Goal: Task Accomplishment & Management: Complete application form

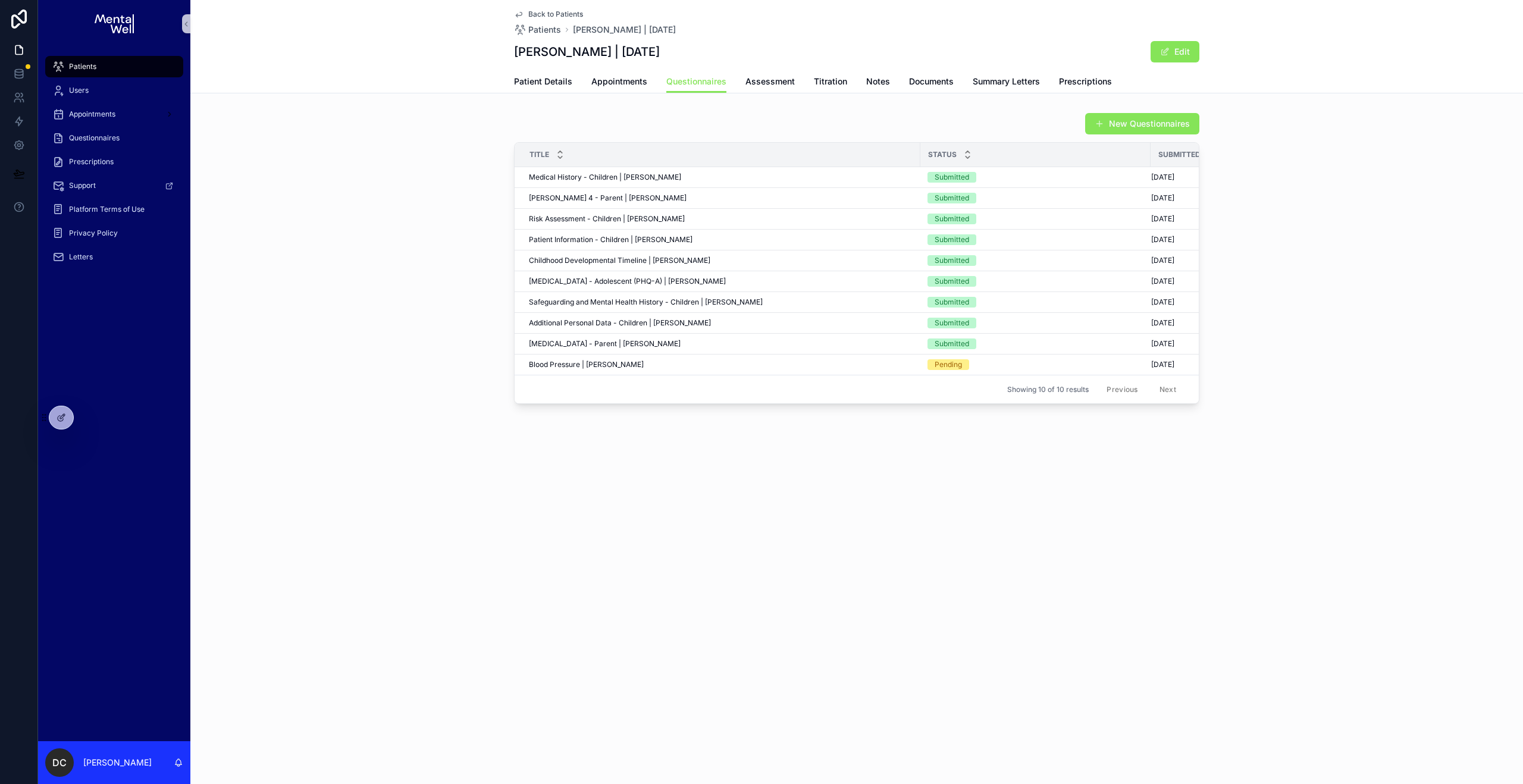
click at [136, 63] on div "Patients" at bounding box center [114, 66] width 123 height 19
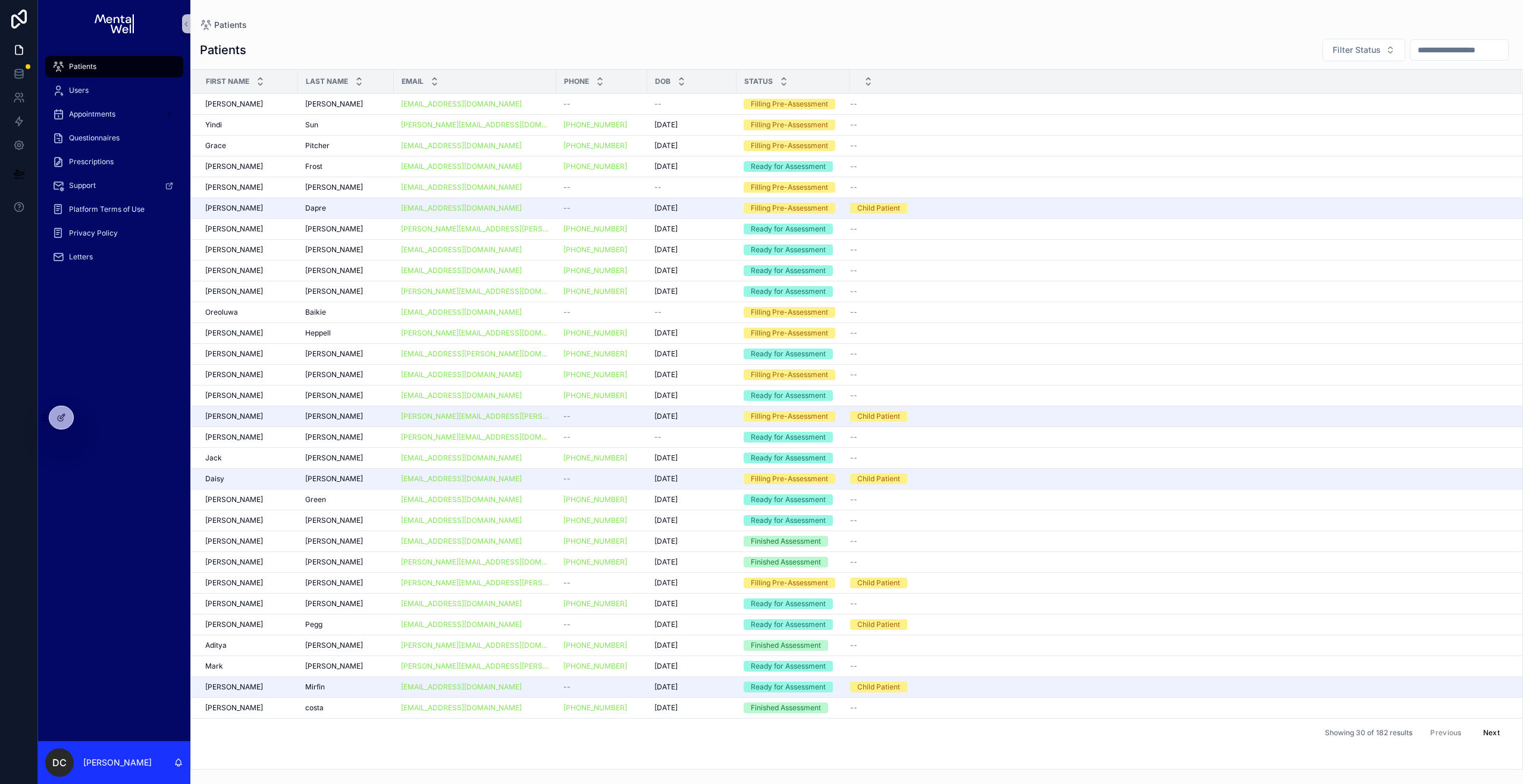
click at [1463, 54] on input "text" at bounding box center [1459, 50] width 97 height 17
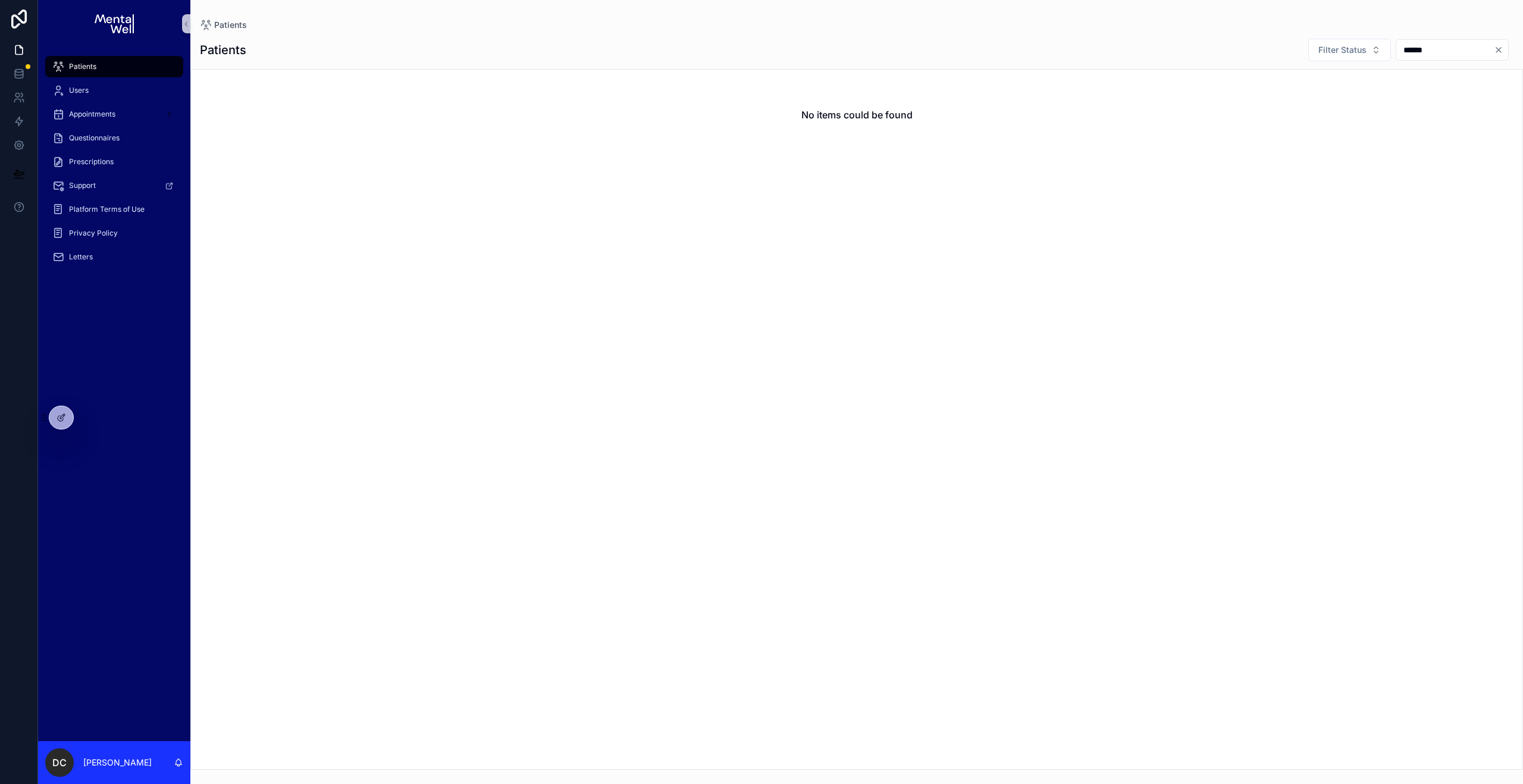
click at [1413, 52] on input "******" at bounding box center [1445, 50] width 97 height 17
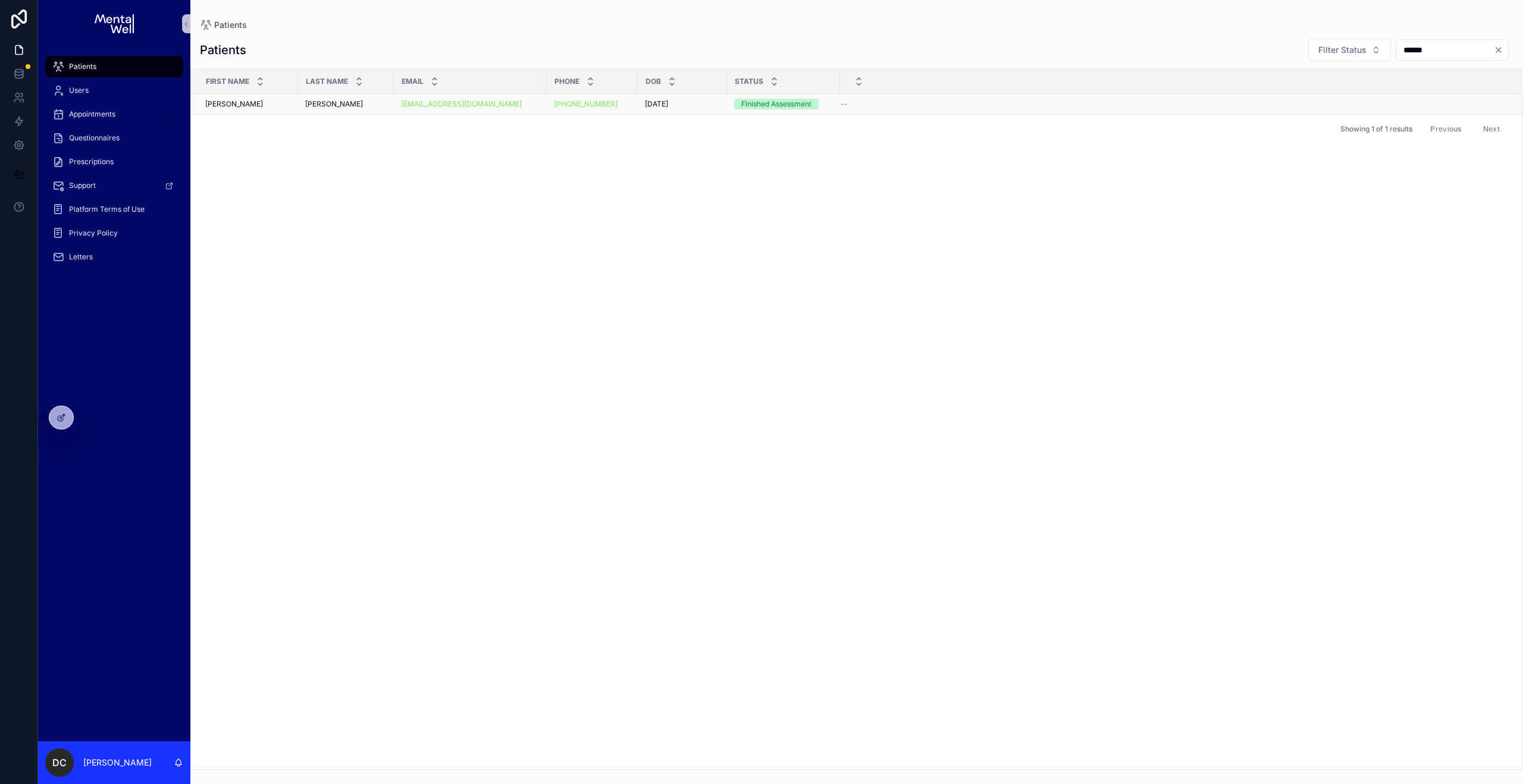
type input "******"
click at [332, 101] on div "[PERSON_NAME] [PERSON_NAME]" at bounding box center [346, 104] width 81 height 9
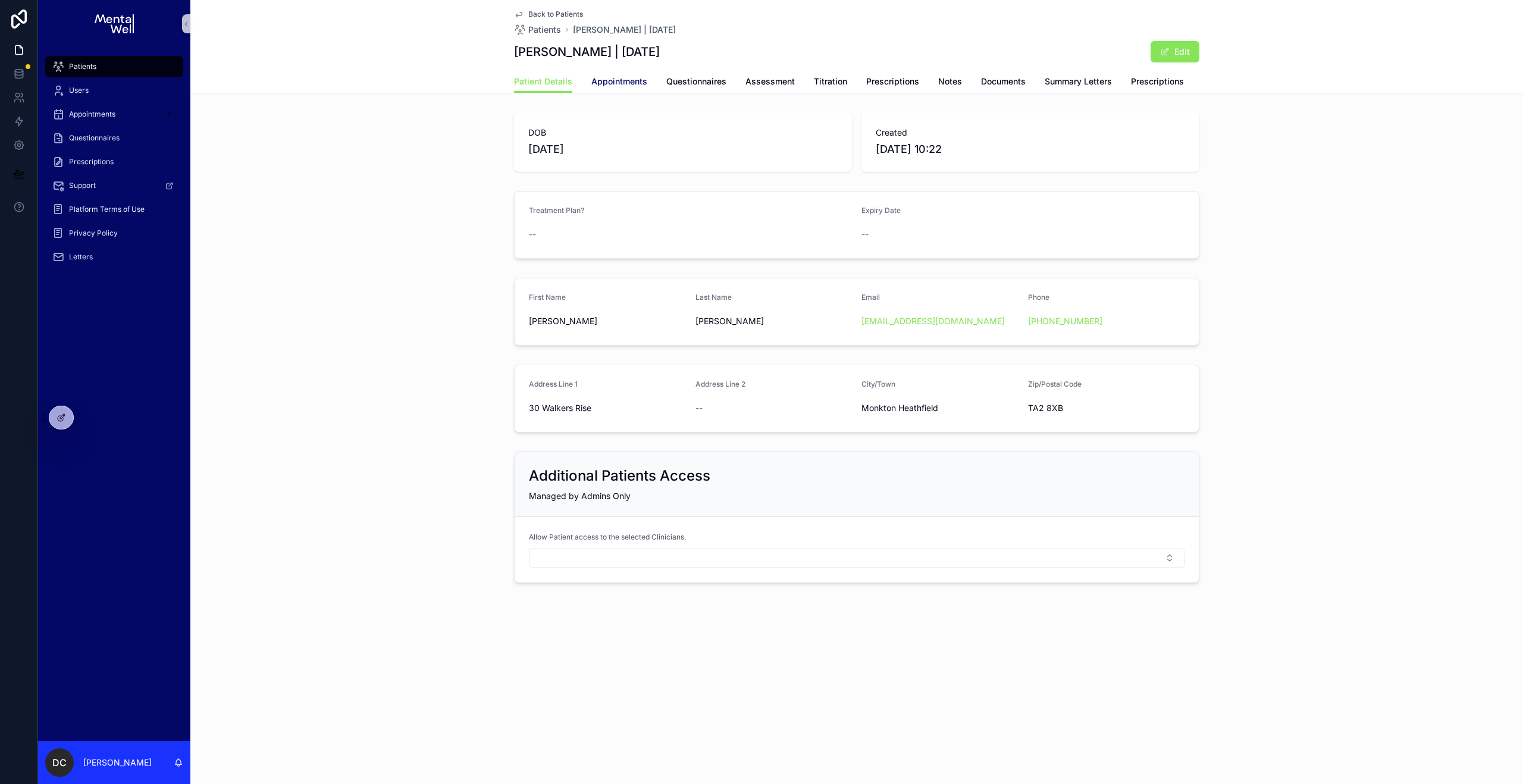
click at [614, 84] on span "Appointments" at bounding box center [619, 81] width 56 height 12
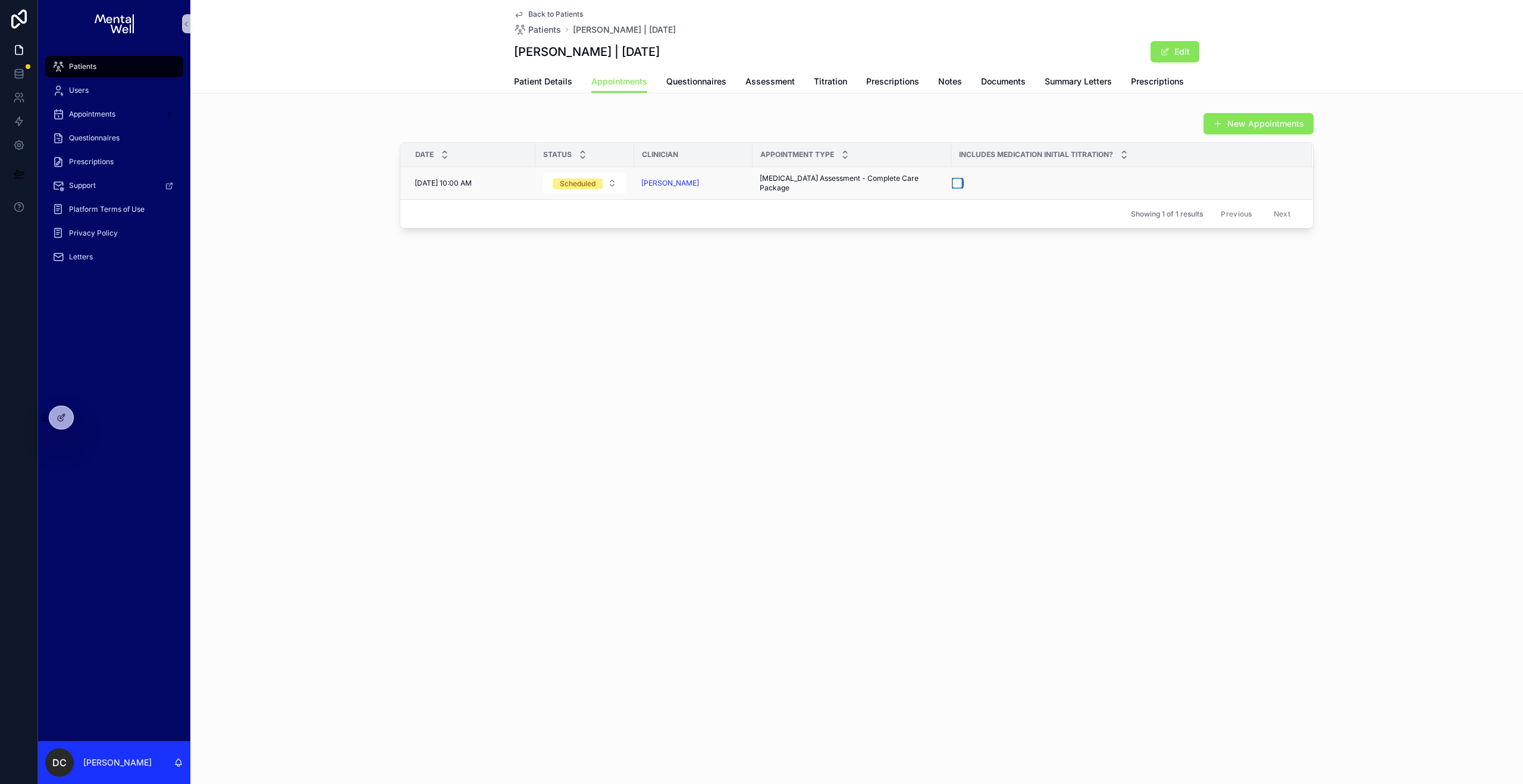
click at [954, 182] on button "button" at bounding box center [957, 184] width 9 height 9
click at [680, 85] on span "Questionnaires" at bounding box center [696, 81] width 60 height 12
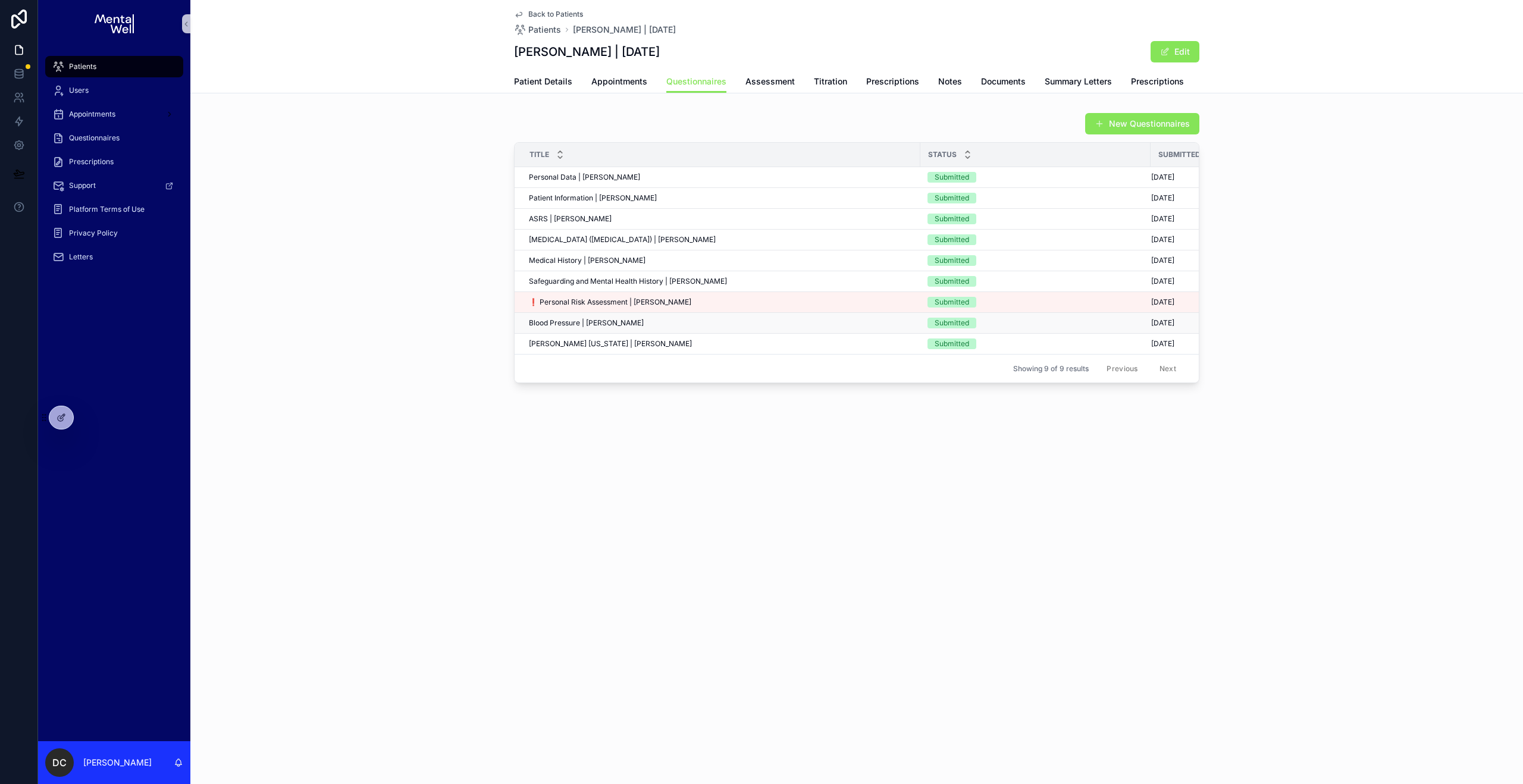
click at [646, 325] on div "Blood Pressure | [PERSON_NAME] Blood Pressure | [PERSON_NAME]" at bounding box center [721, 323] width 385 height 9
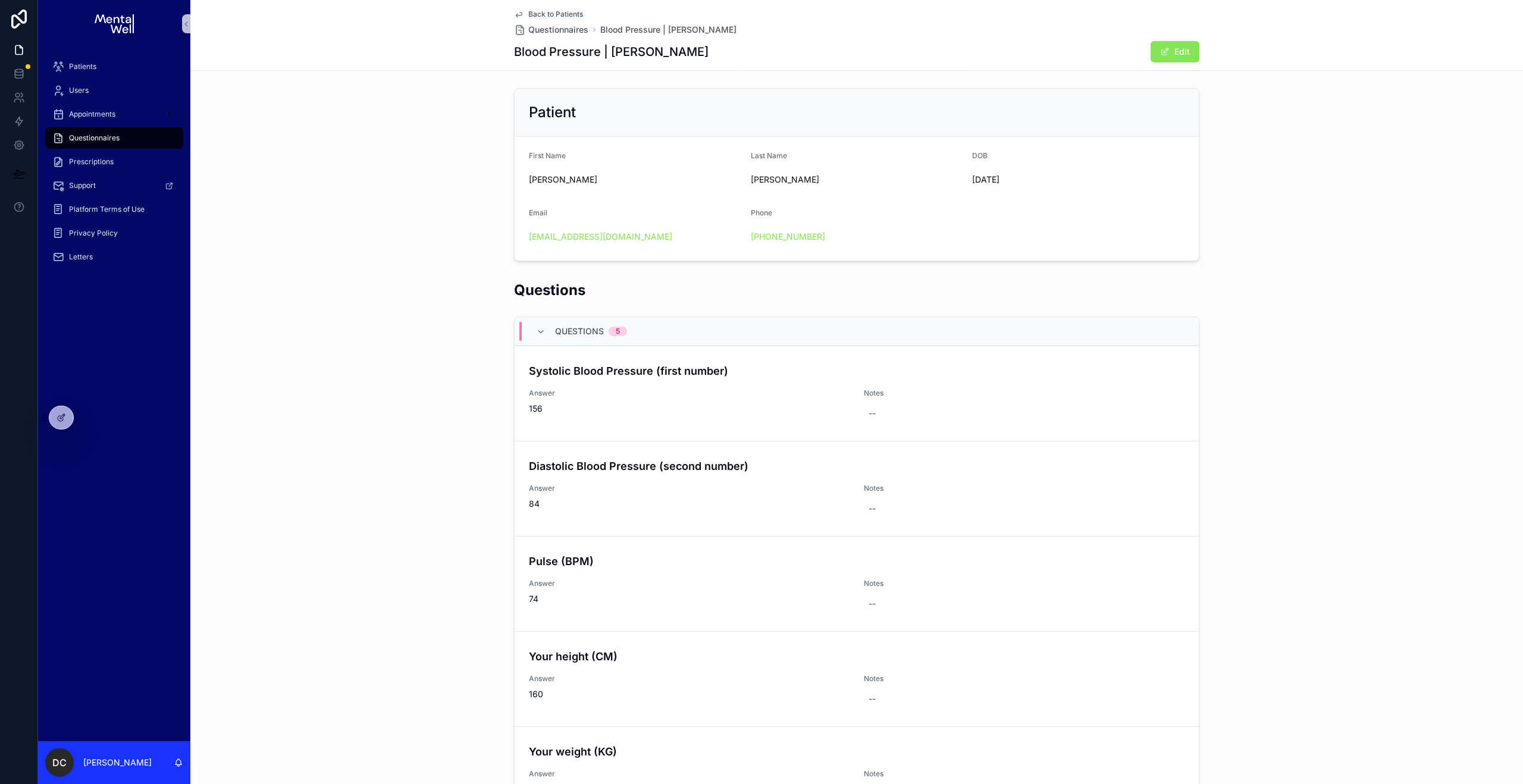
scroll to position [142, 0]
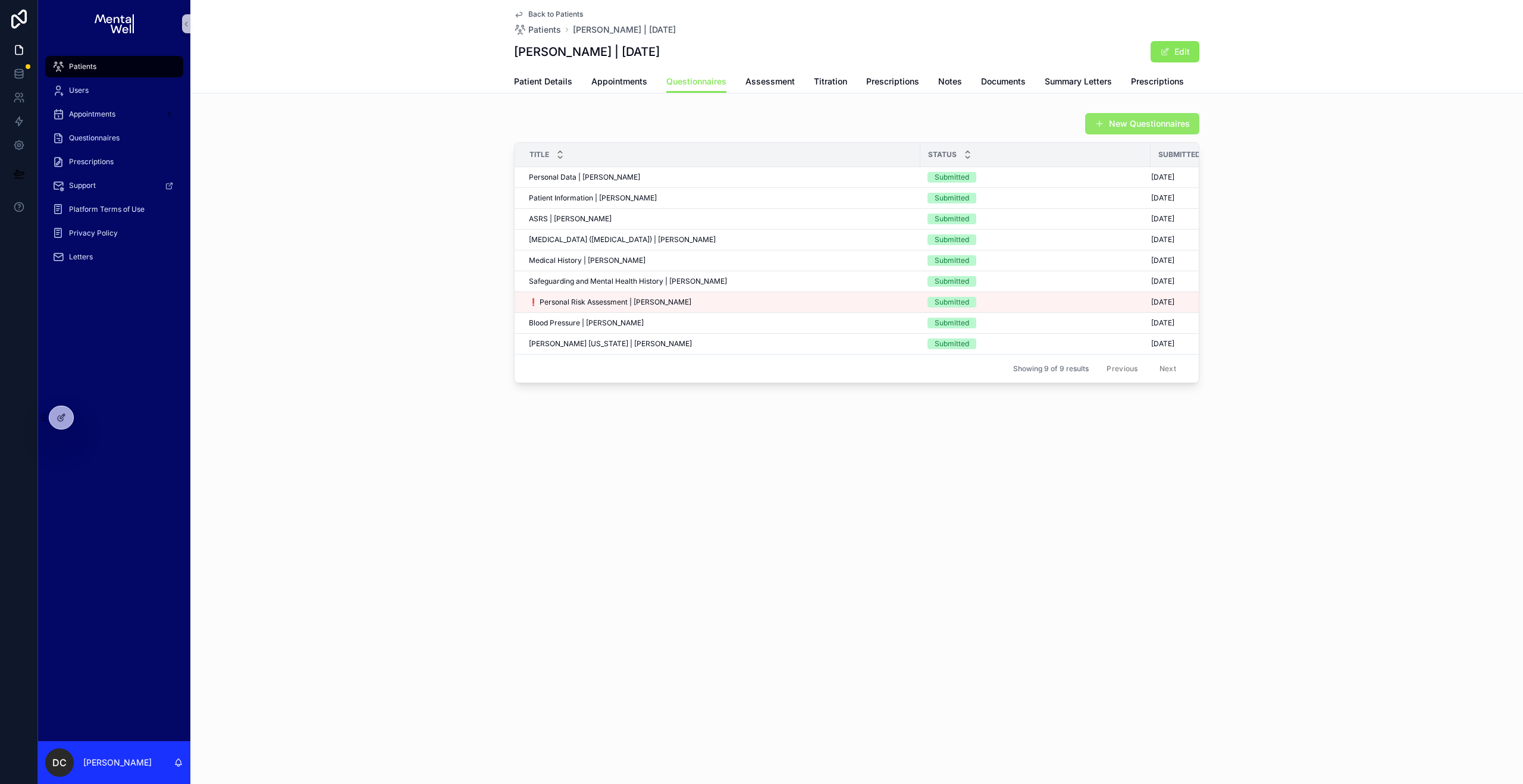
click at [1120, 127] on button "New Questionnaires" at bounding box center [1142, 123] width 114 height 21
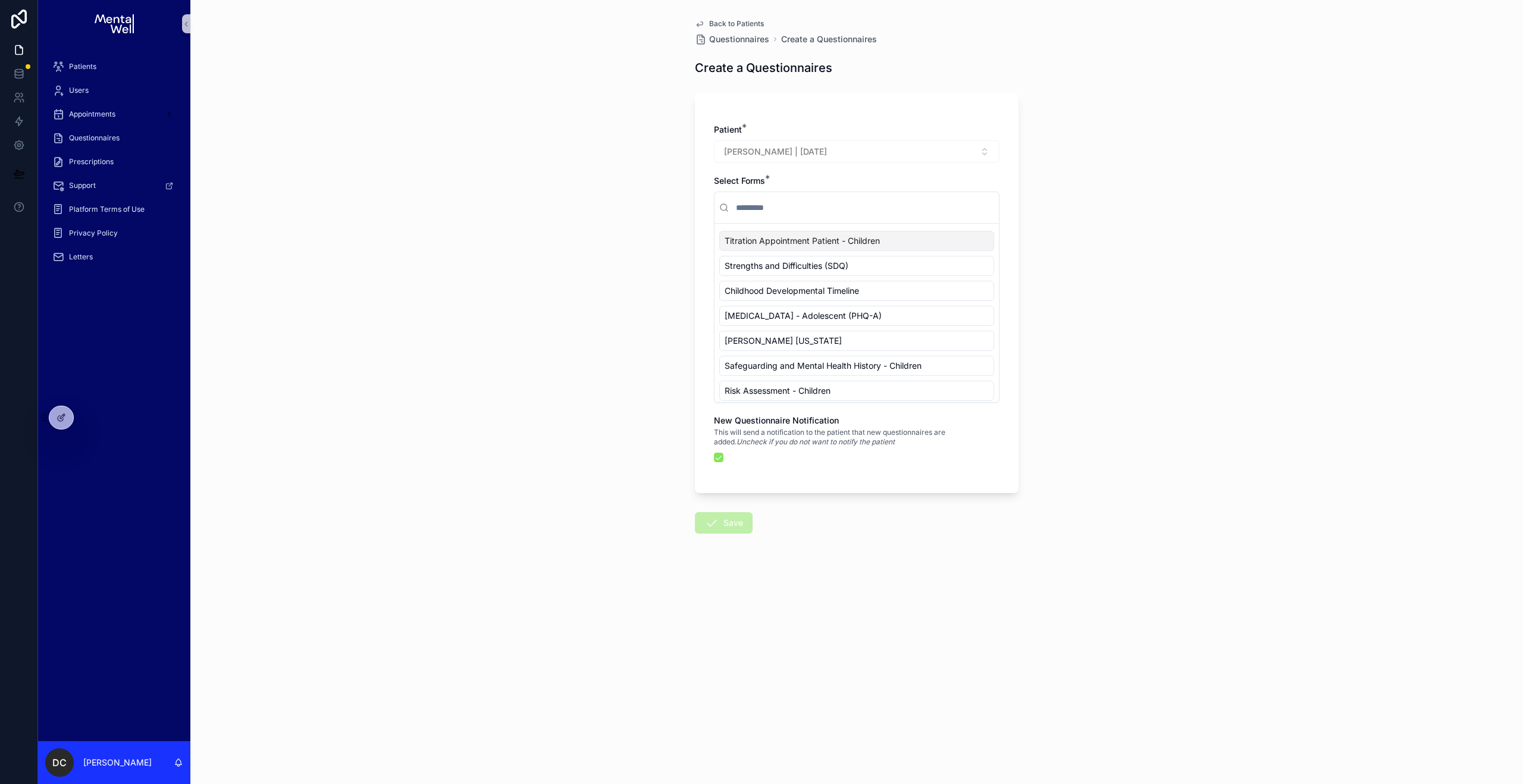
click at [794, 209] on input "text" at bounding box center [863, 207] width 260 height 21
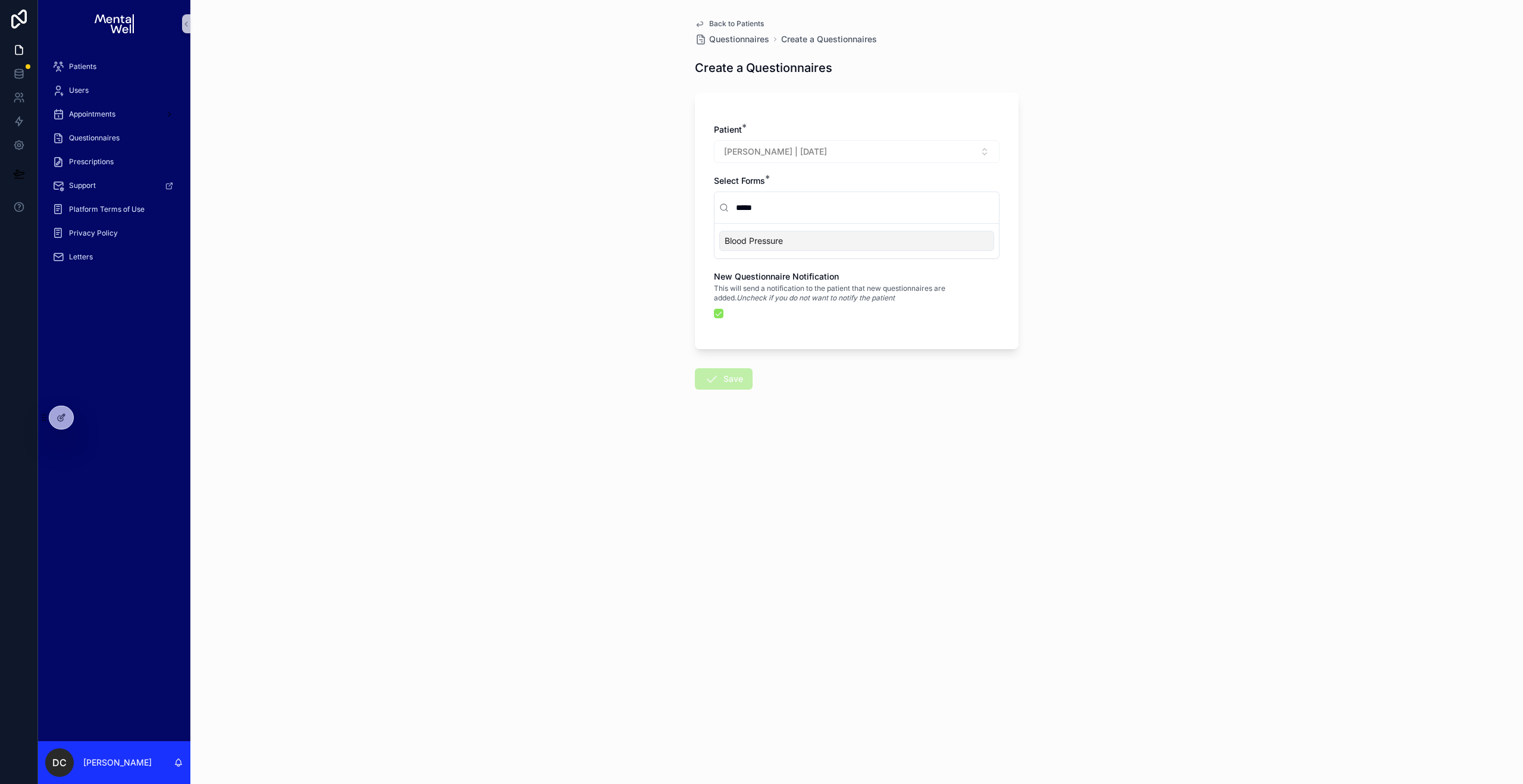
type input "*****"
click at [806, 241] on div "Blood Pressure" at bounding box center [856, 241] width 275 height 21
click at [722, 384] on button "Save" at bounding box center [723, 378] width 58 height 21
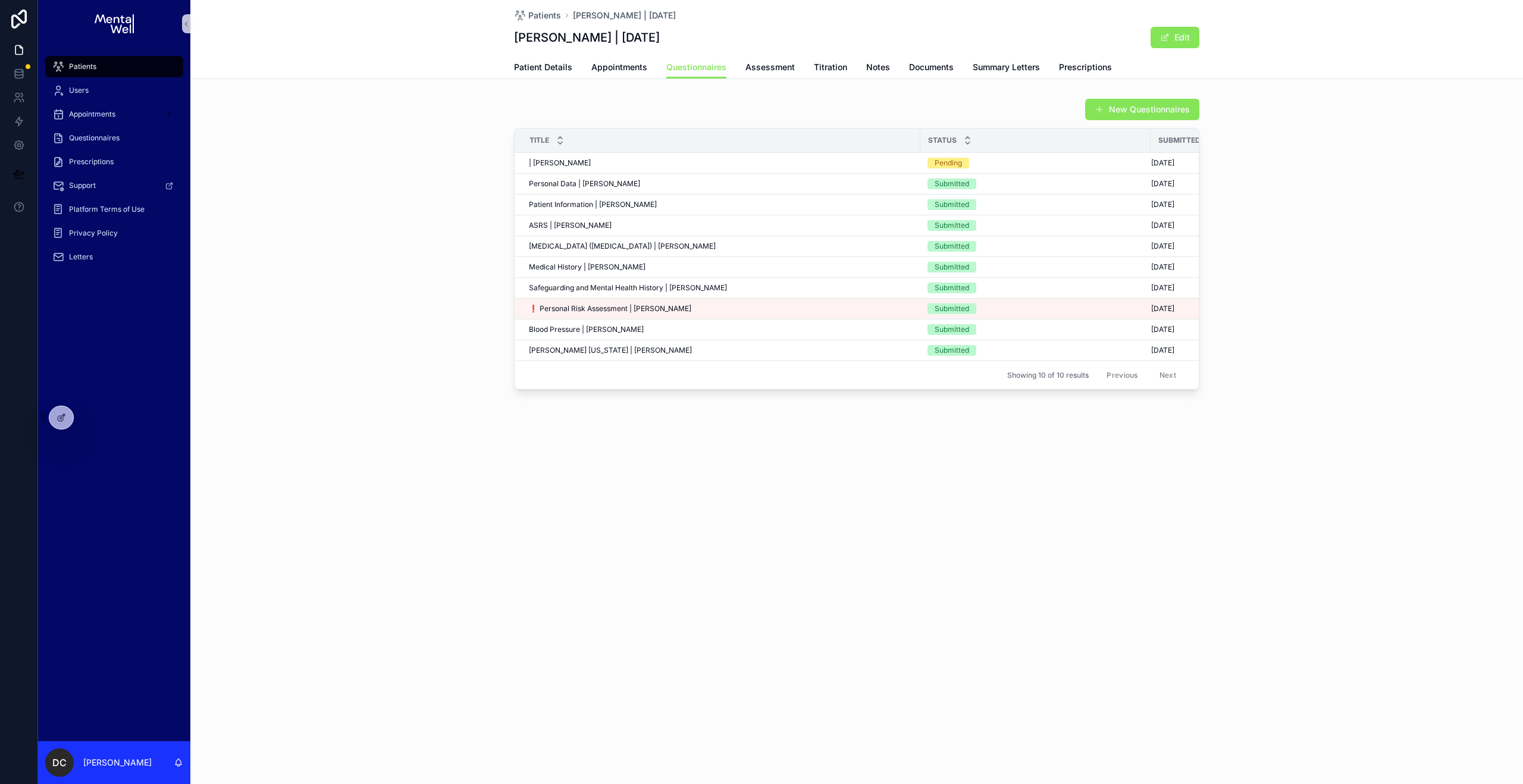
click at [96, 62] on div "Patients" at bounding box center [114, 66] width 123 height 19
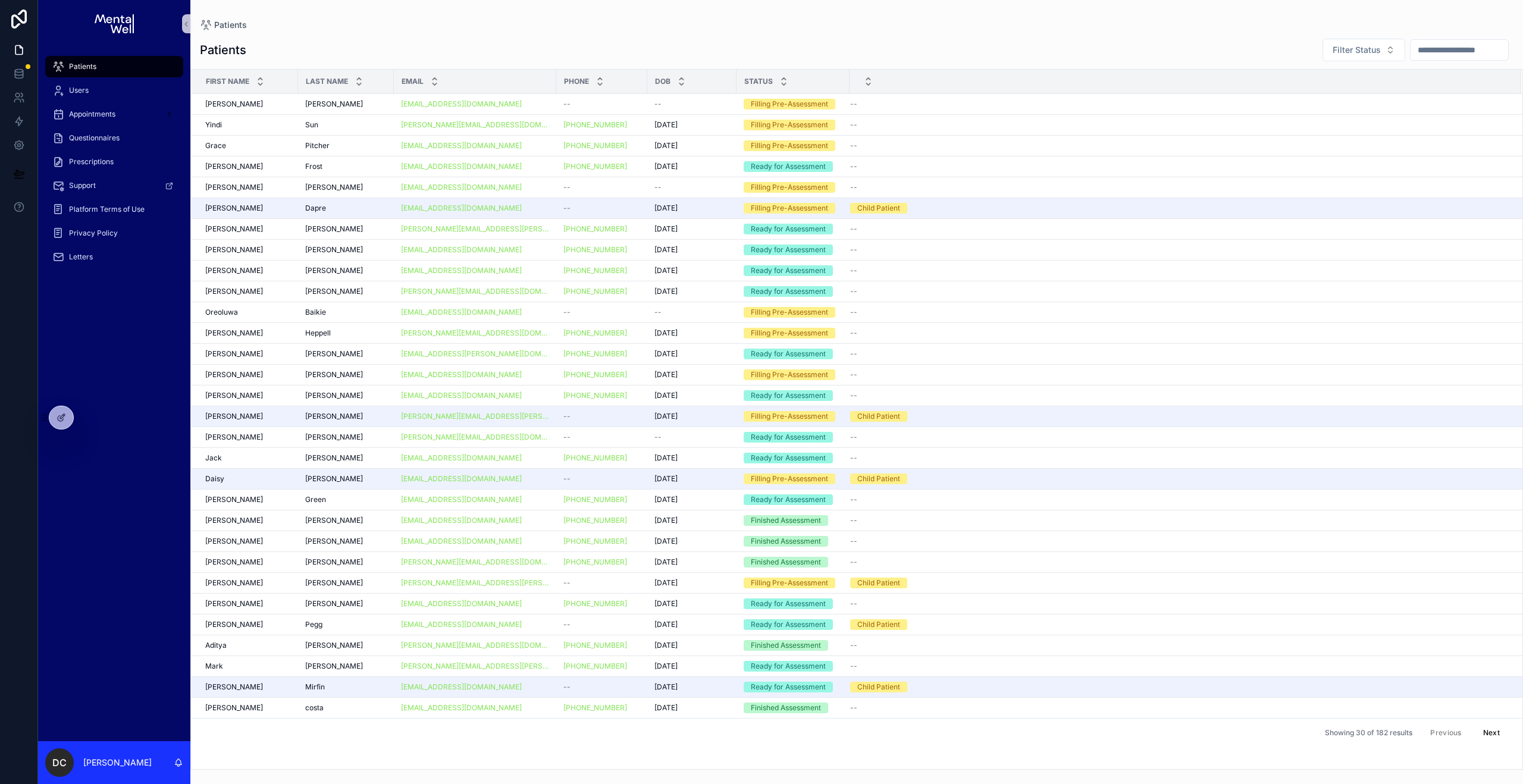
click at [1430, 56] on input "text" at bounding box center [1459, 50] width 97 height 17
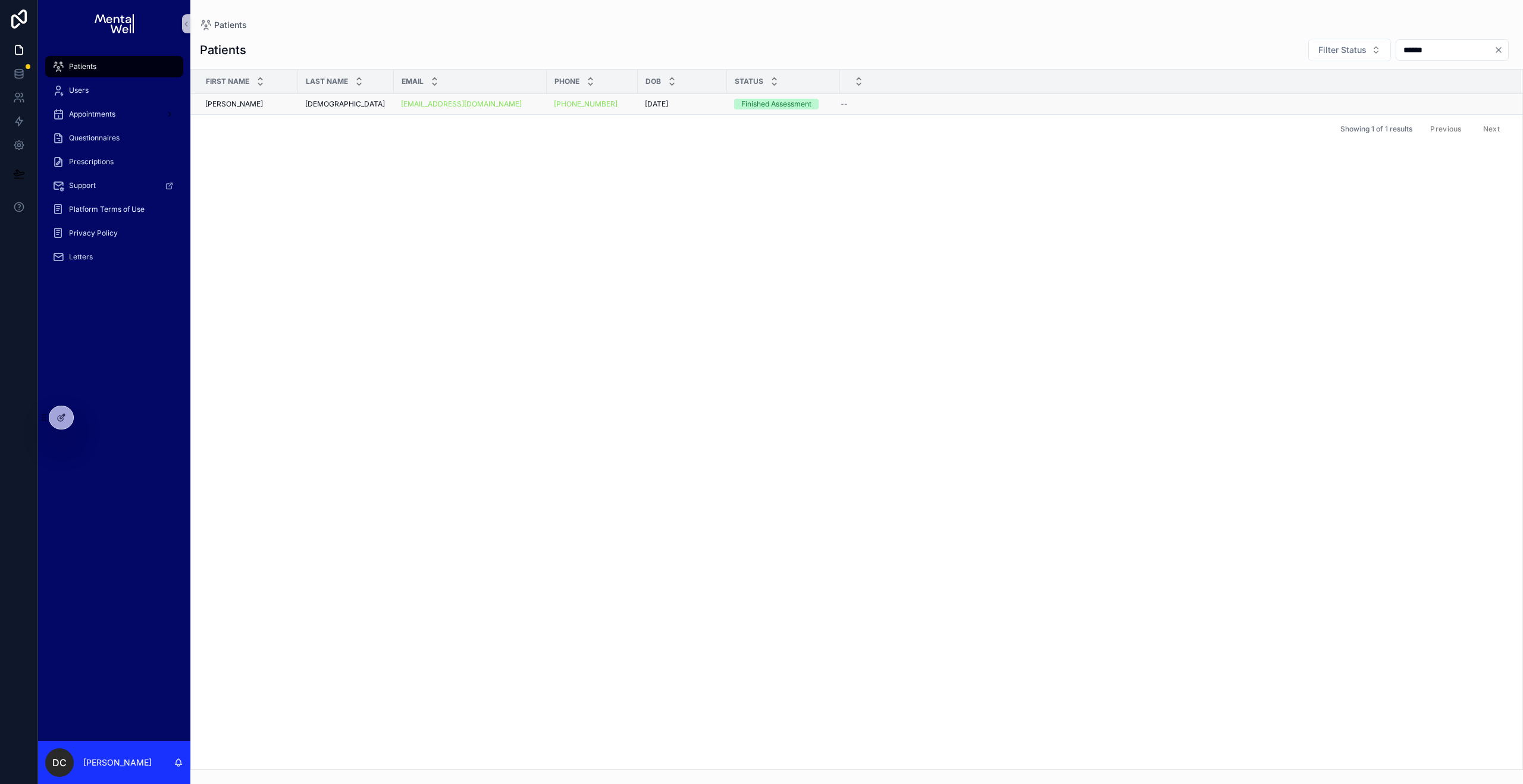
type input "******"
click at [335, 104] on div "[PERSON_NAME][DEMOGRAPHIC_DATA]" at bounding box center [346, 104] width 81 height 9
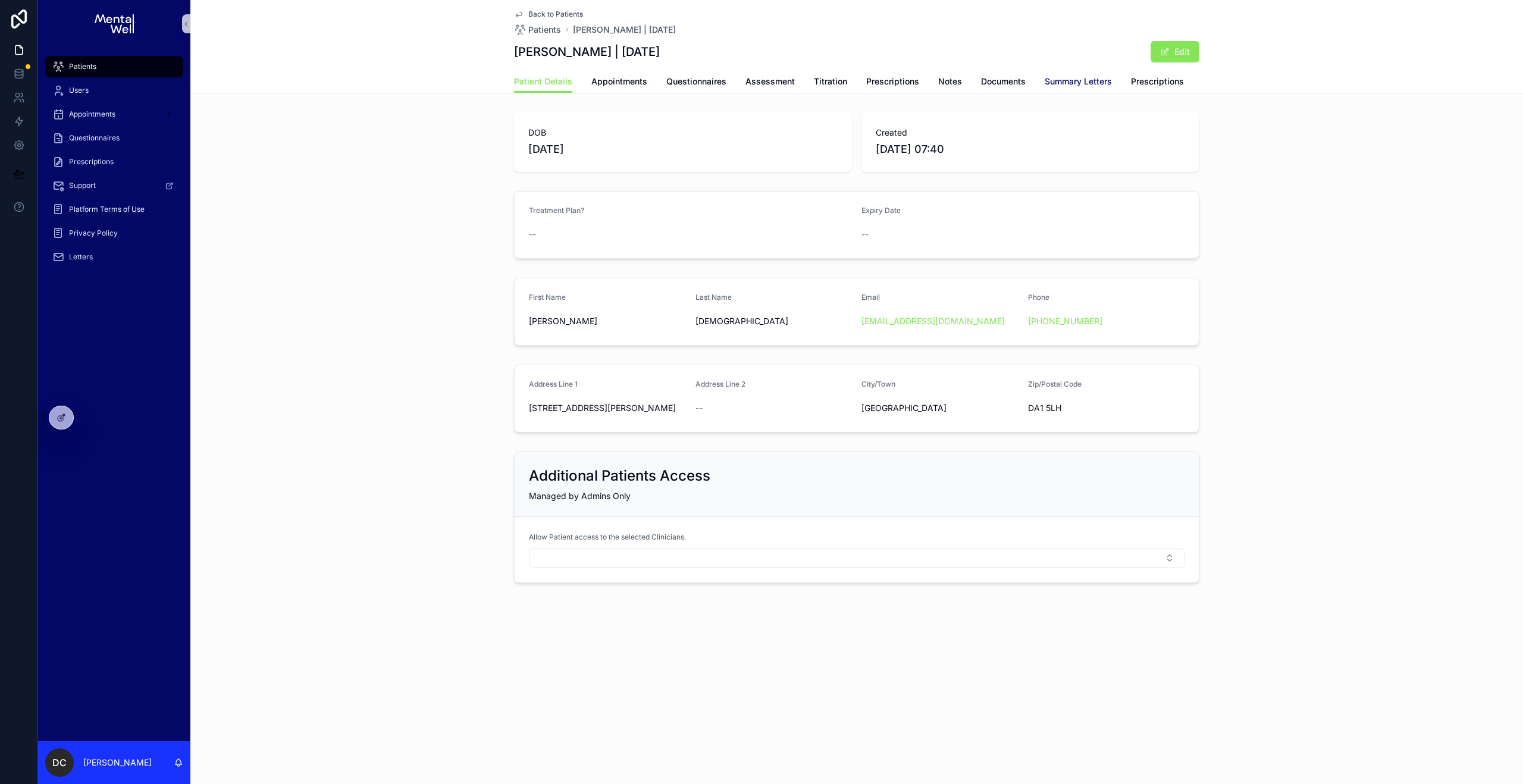
click at [1097, 83] on span "Summary Letters" at bounding box center [1078, 81] width 67 height 12
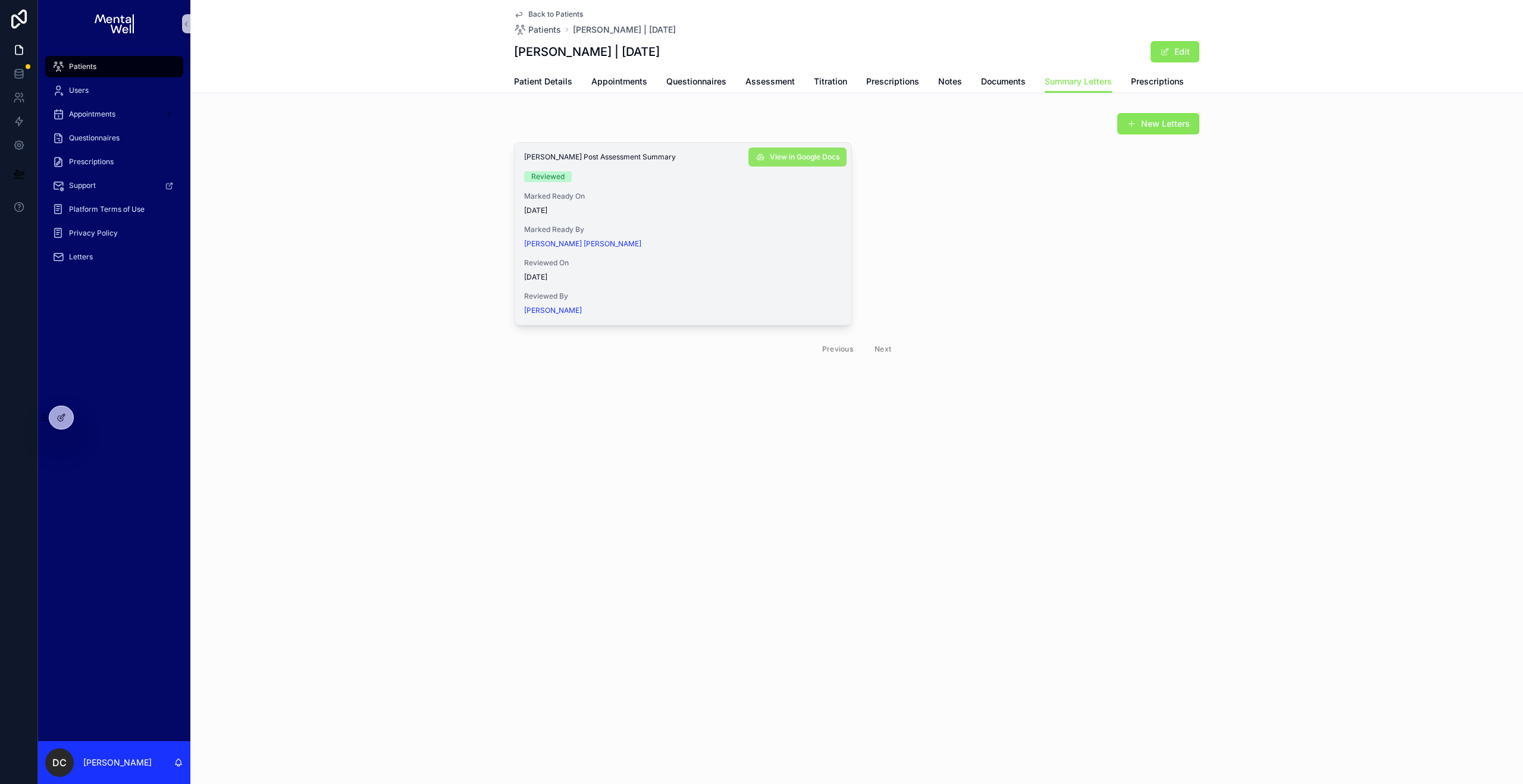
click at [799, 165] on button "View in Google Docs" at bounding box center [797, 157] width 98 height 19
drag, startPoint x: 532, startPoint y: 78, endPoint x: 646, endPoint y: 89, distance: 114.5
click at [532, 78] on span "Patient Details" at bounding box center [544, 81] width 59 height 12
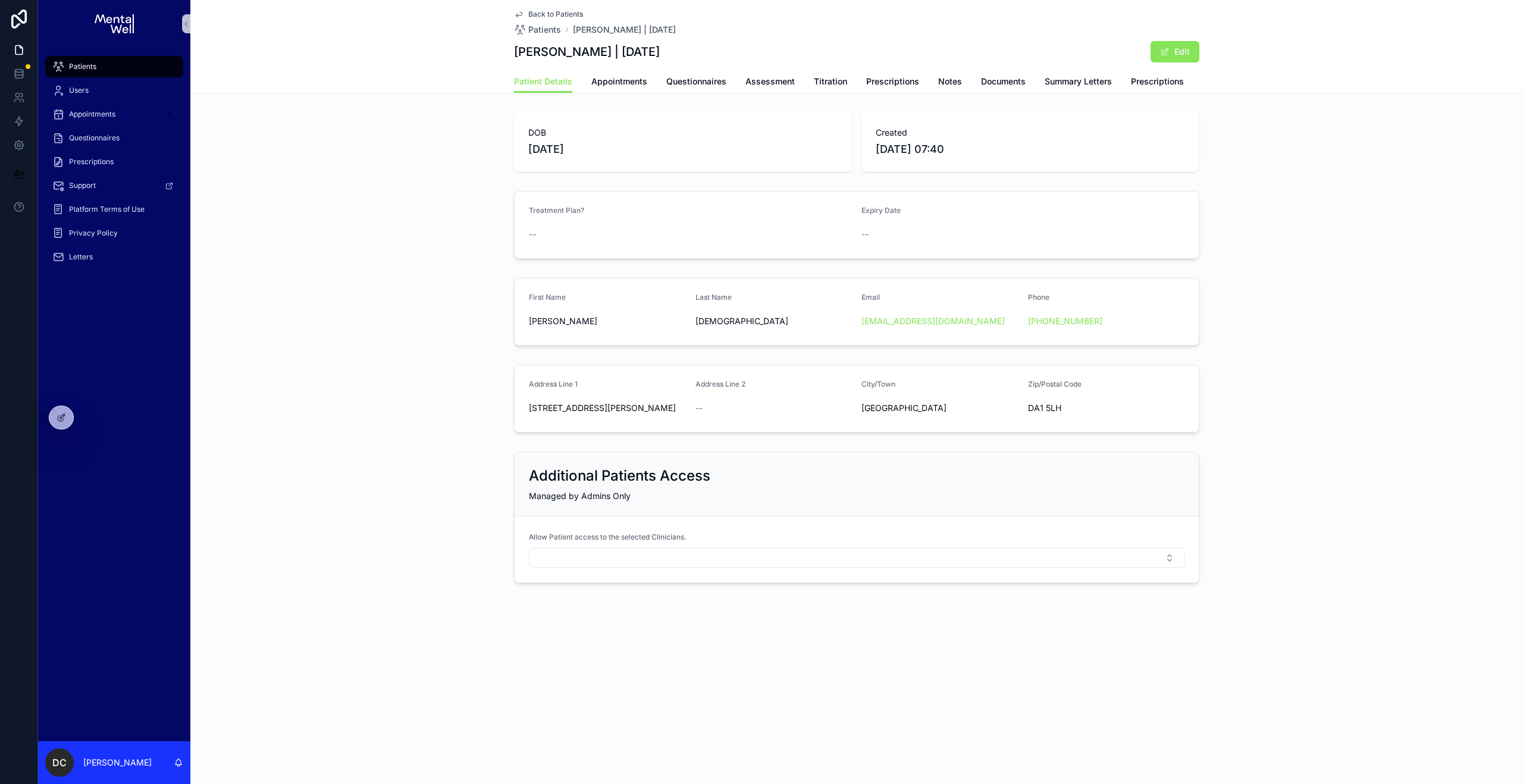
click at [646, 88] on div "Patient Details Appointments Questionnaires Assessment Titration Prescriptions …" at bounding box center [857, 81] width 685 height 23
click at [640, 86] on span "Appointments" at bounding box center [619, 81] width 56 height 12
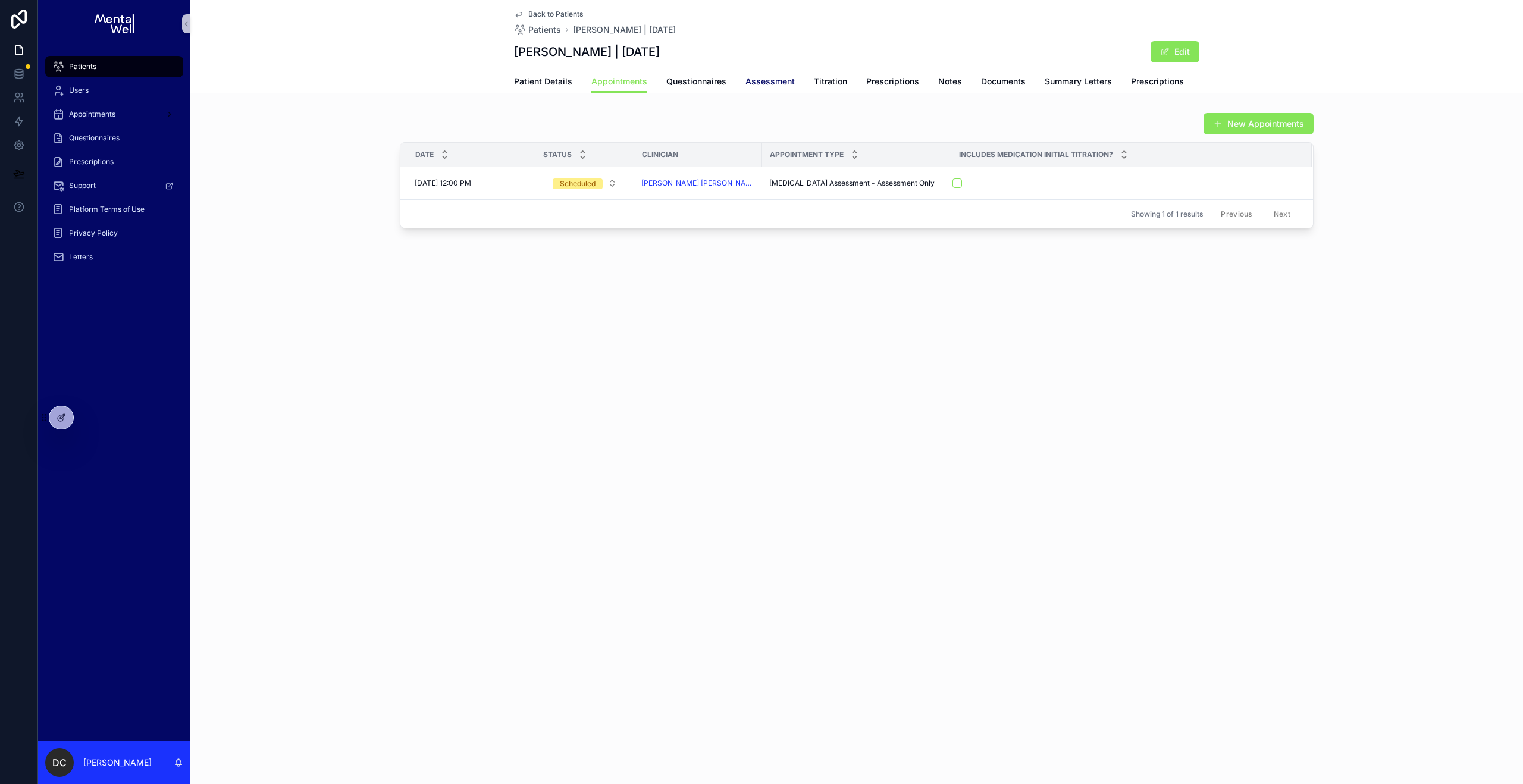
click at [750, 89] on link "Assessment" at bounding box center [770, 82] width 49 height 24
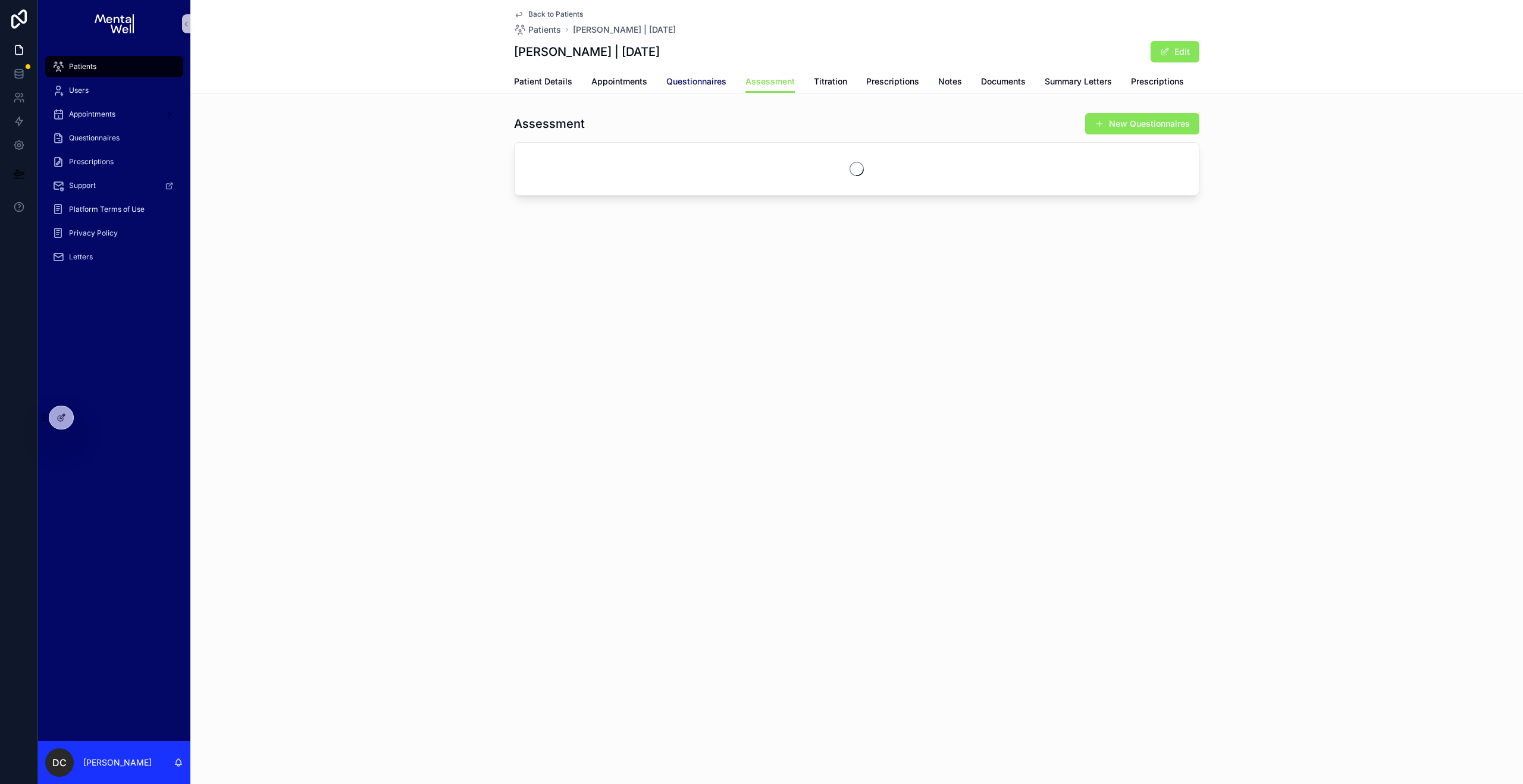
click at [685, 91] on link "Questionnaires" at bounding box center [696, 82] width 60 height 24
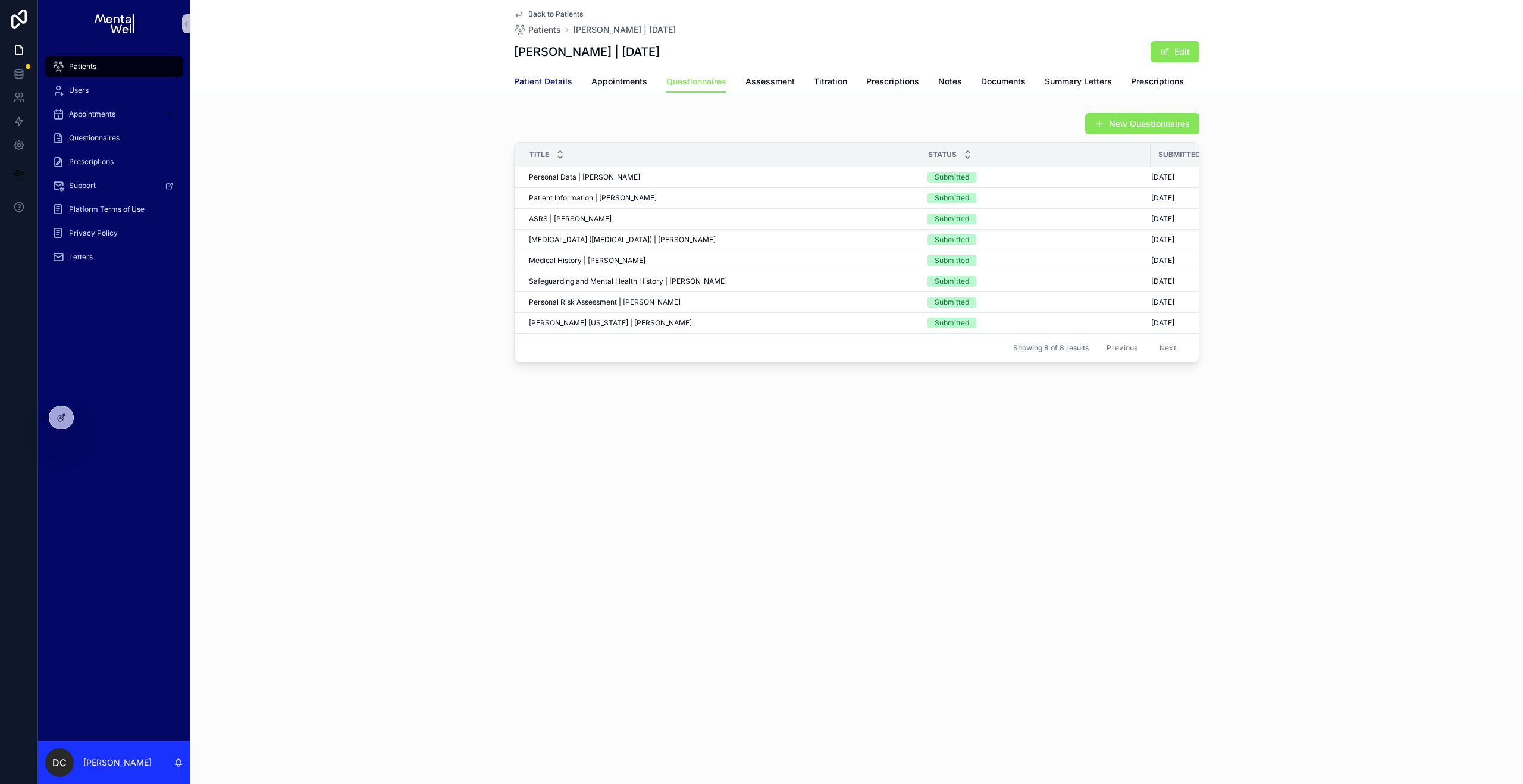
click at [557, 83] on span "Patient Details" at bounding box center [544, 81] width 59 height 12
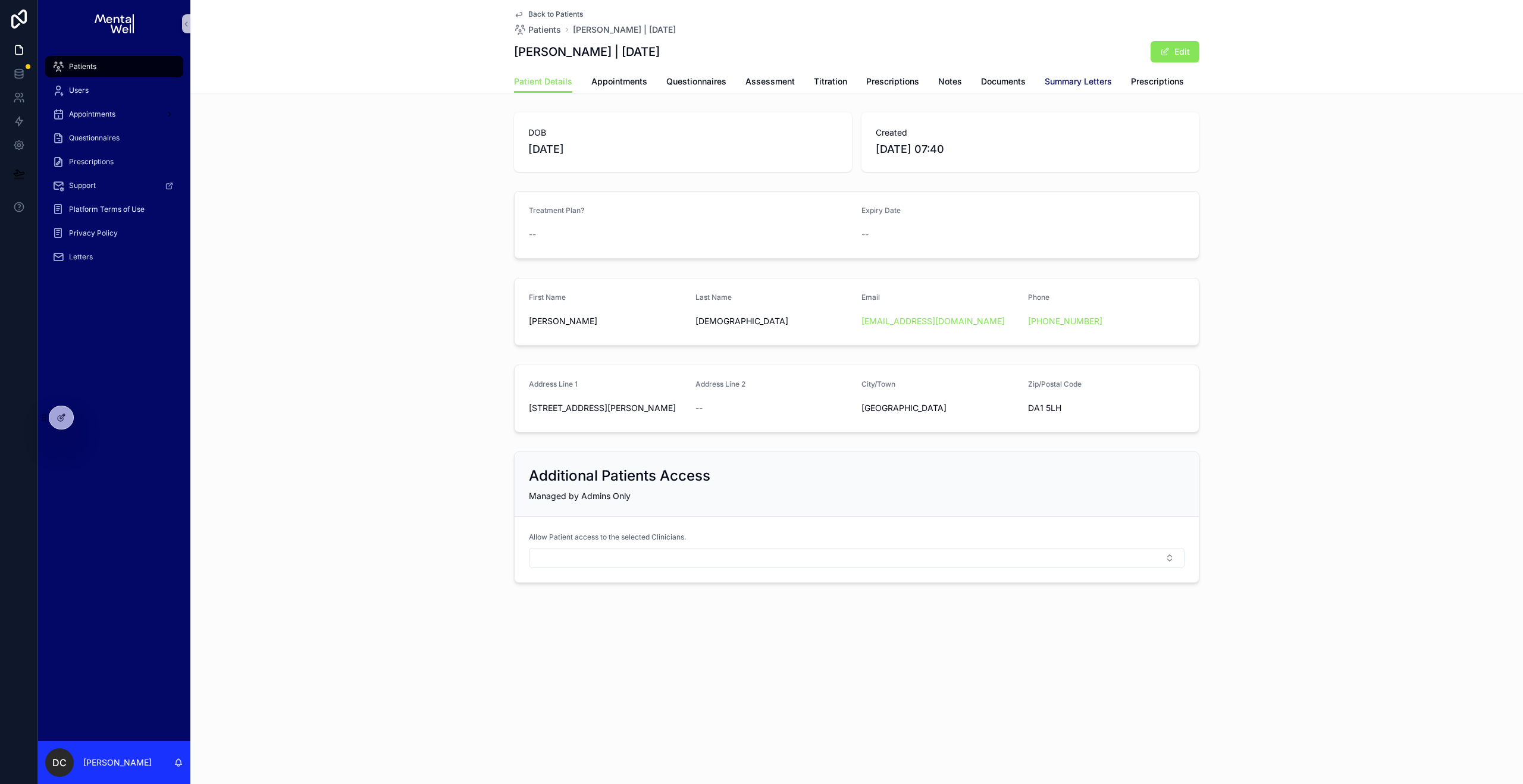
click at [1089, 89] on link "Summary Letters" at bounding box center [1078, 82] width 67 height 24
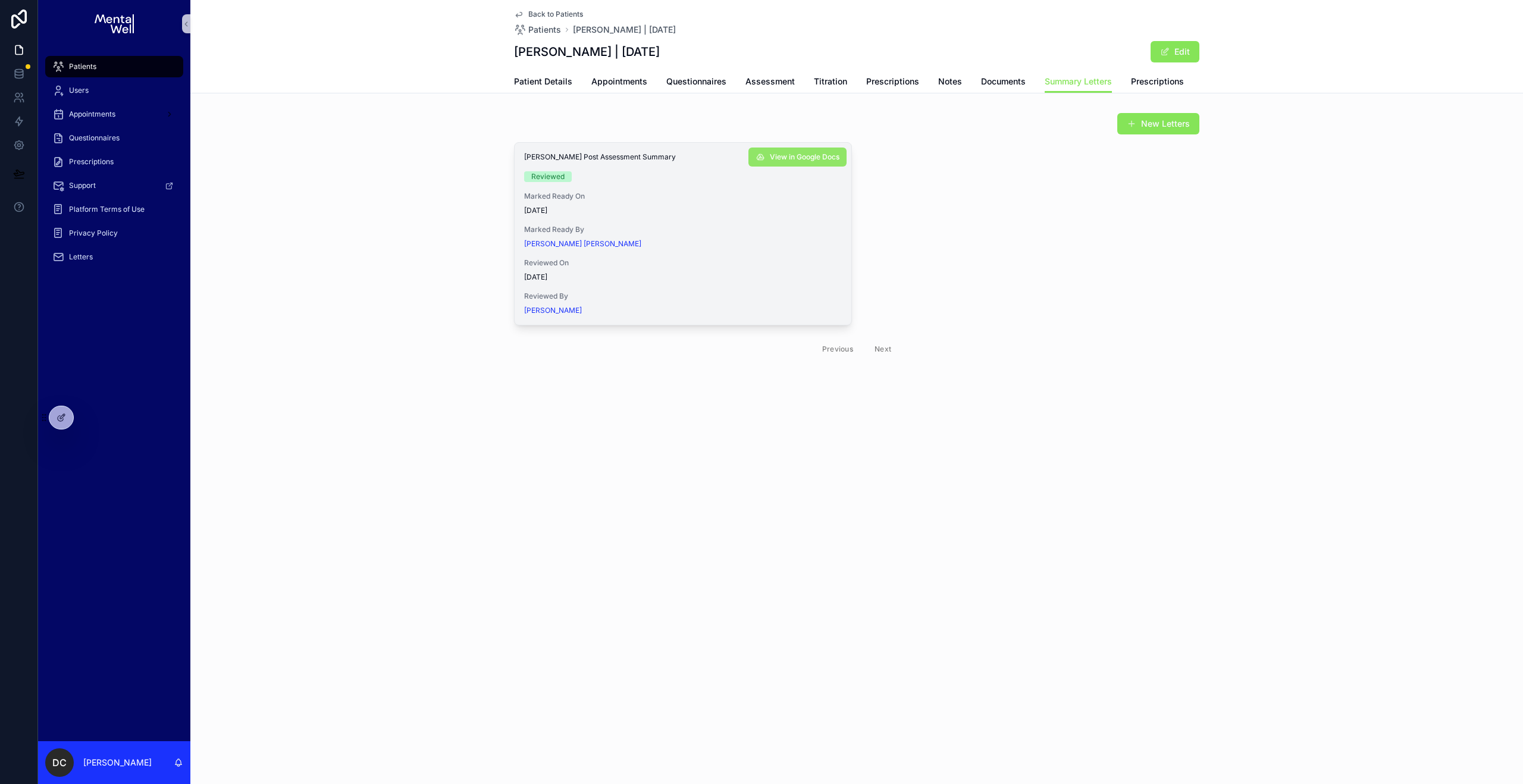
click at [820, 161] on span "View in Google Docs" at bounding box center [805, 157] width 70 height 9
click at [464, 157] on div "New Letters [PERSON_NAME] Post Assessment Summary Reviewed Marked Ready On [DAT…" at bounding box center [857, 237] width 1332 height 260
click at [549, 83] on span "Patient Details" at bounding box center [544, 81] width 59 height 12
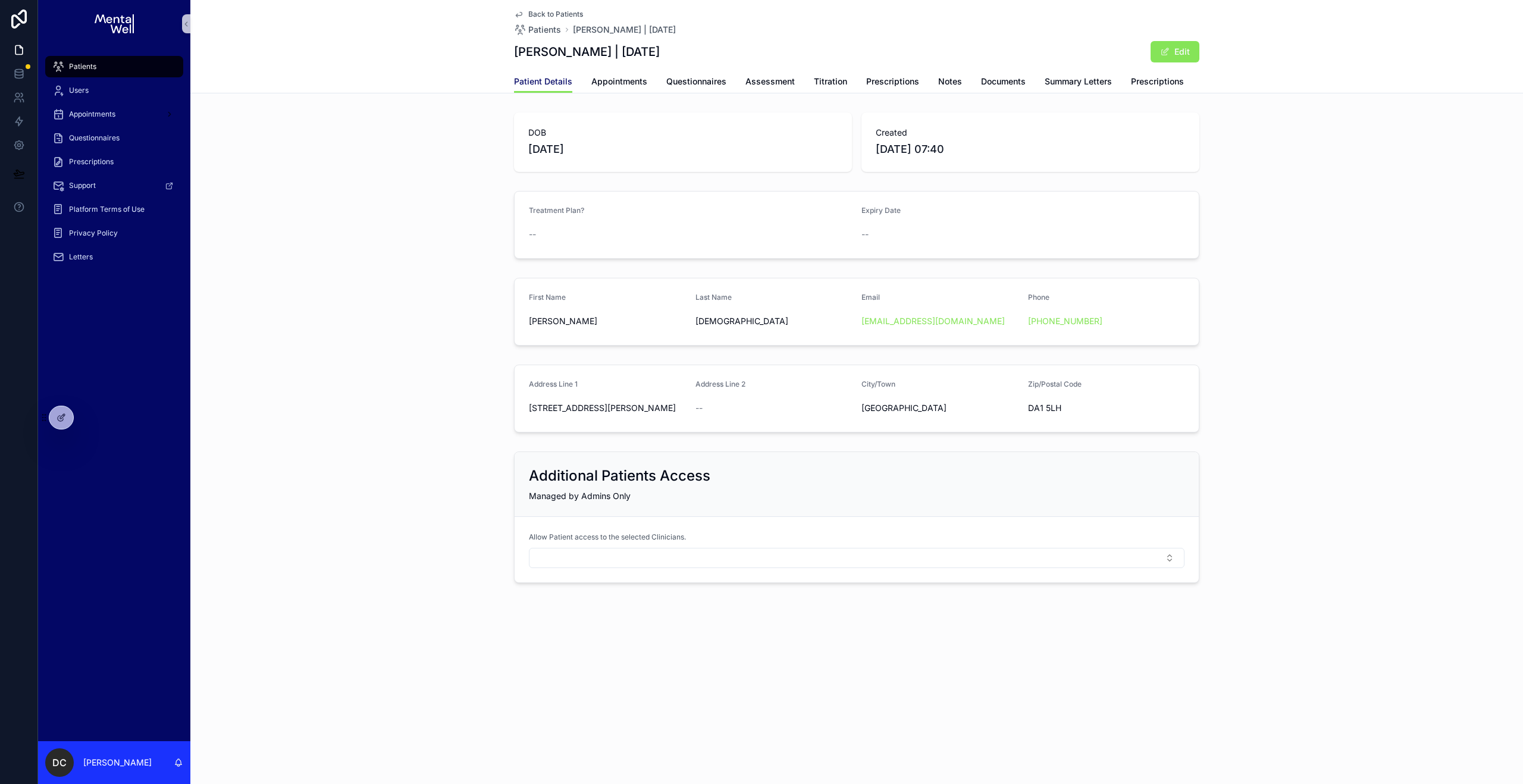
click at [561, 83] on span "Patient Details" at bounding box center [544, 81] width 59 height 12
click at [108, 60] on div "Patients" at bounding box center [114, 66] width 123 height 19
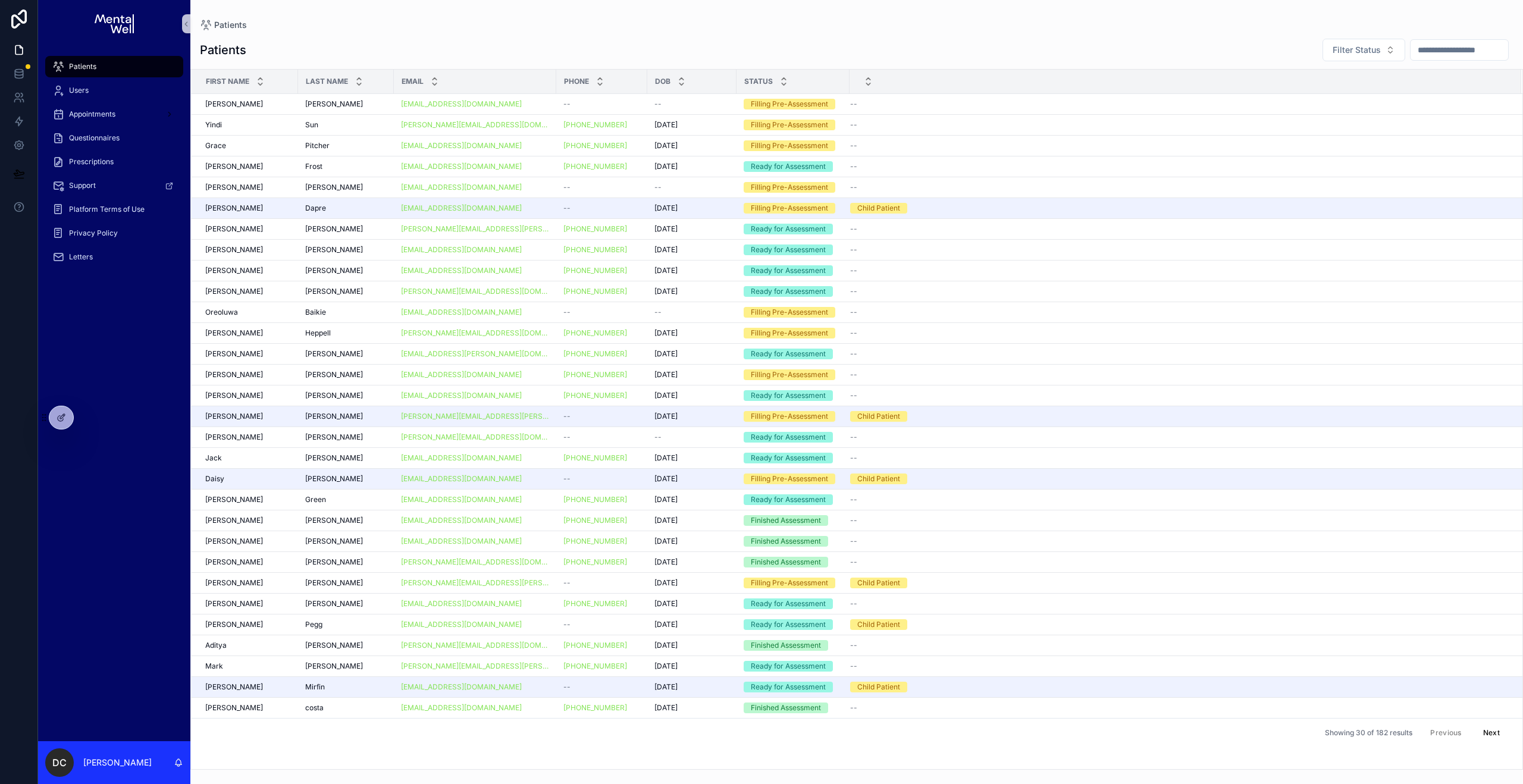
click at [1411, 54] on input "text" at bounding box center [1459, 50] width 97 height 17
type input "******"
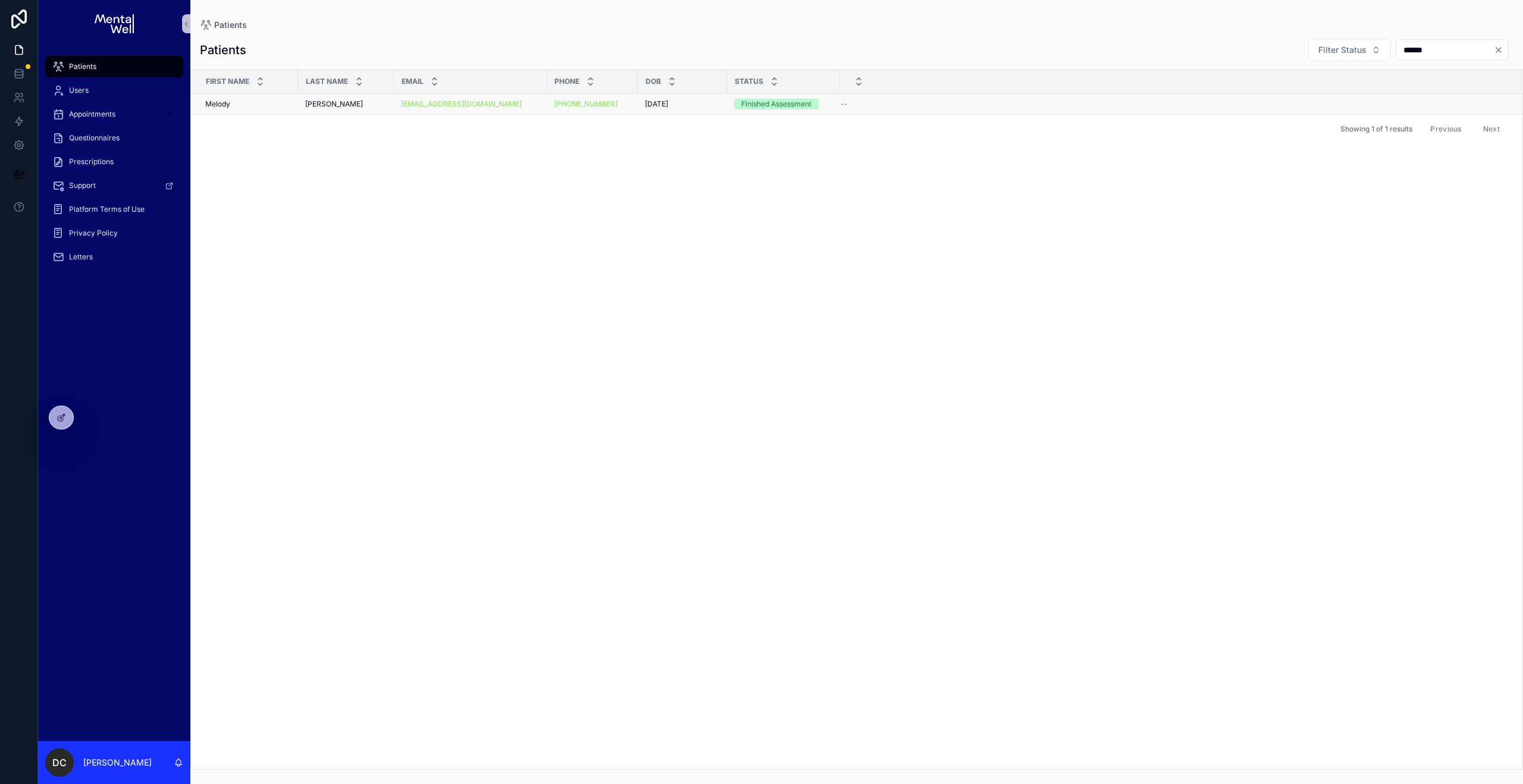
click at [363, 100] on div "[PERSON_NAME]" at bounding box center [346, 104] width 81 height 9
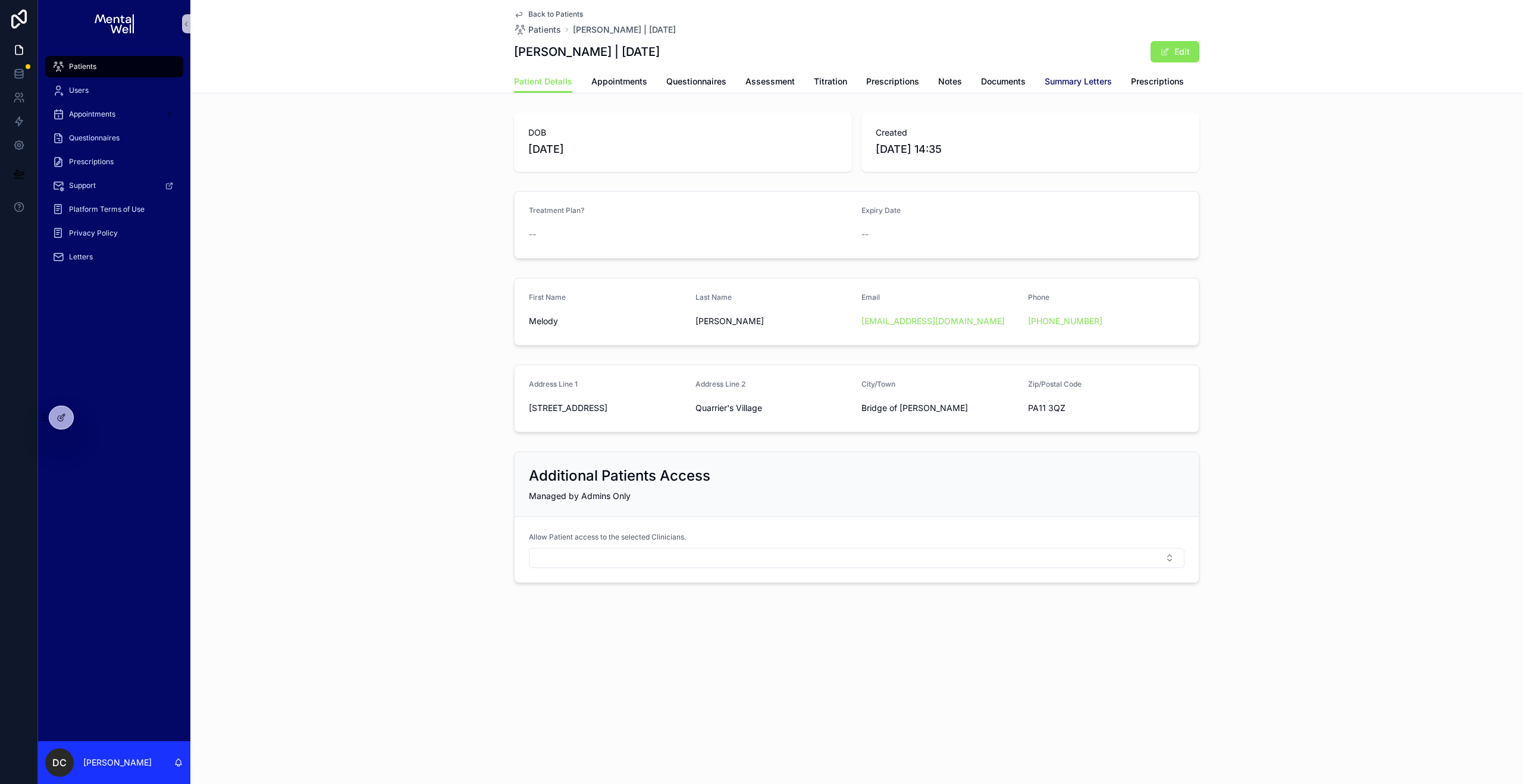
click at [1073, 80] on span "Summary Letters" at bounding box center [1078, 81] width 67 height 12
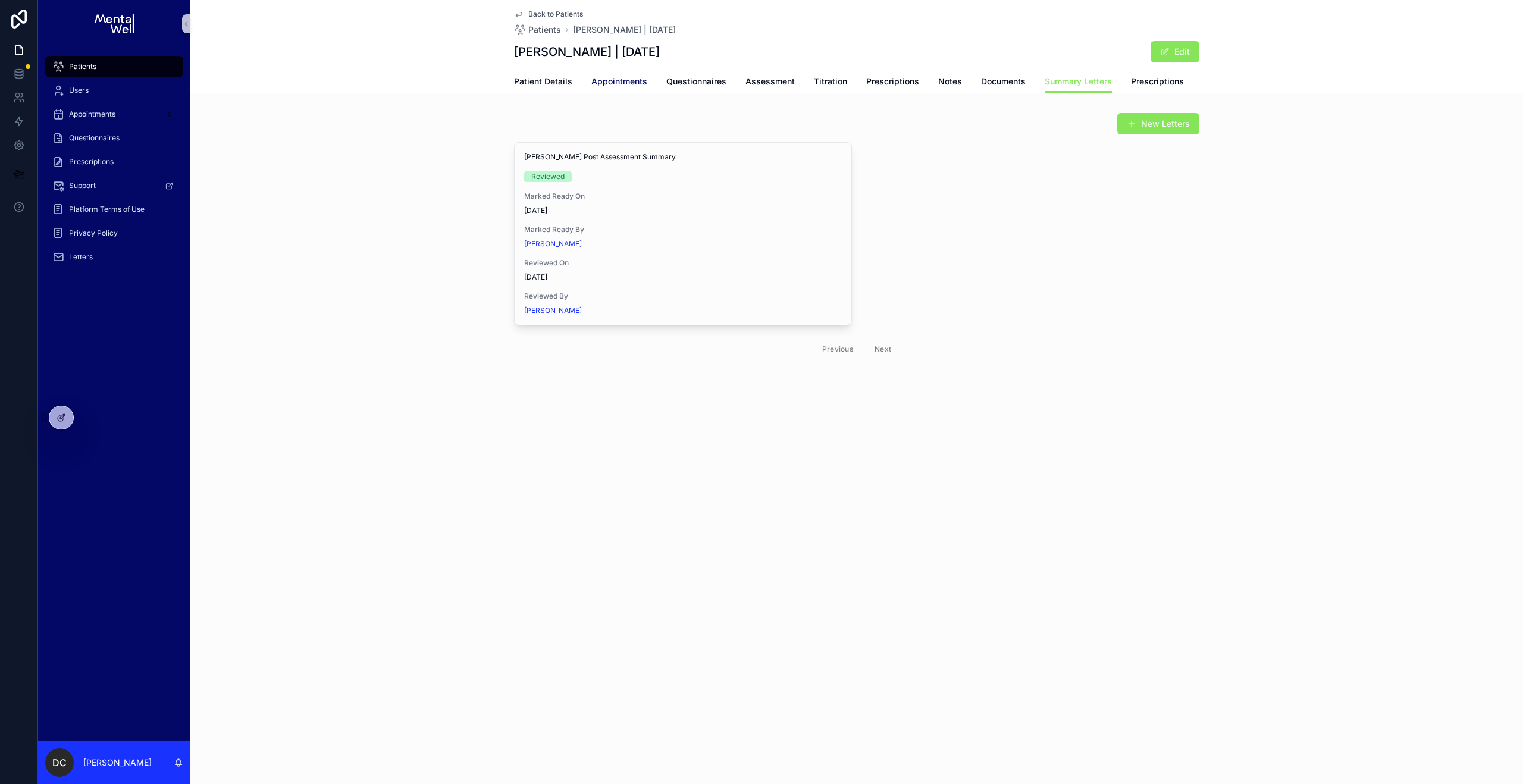
click at [622, 78] on span "Appointments" at bounding box center [619, 81] width 56 height 12
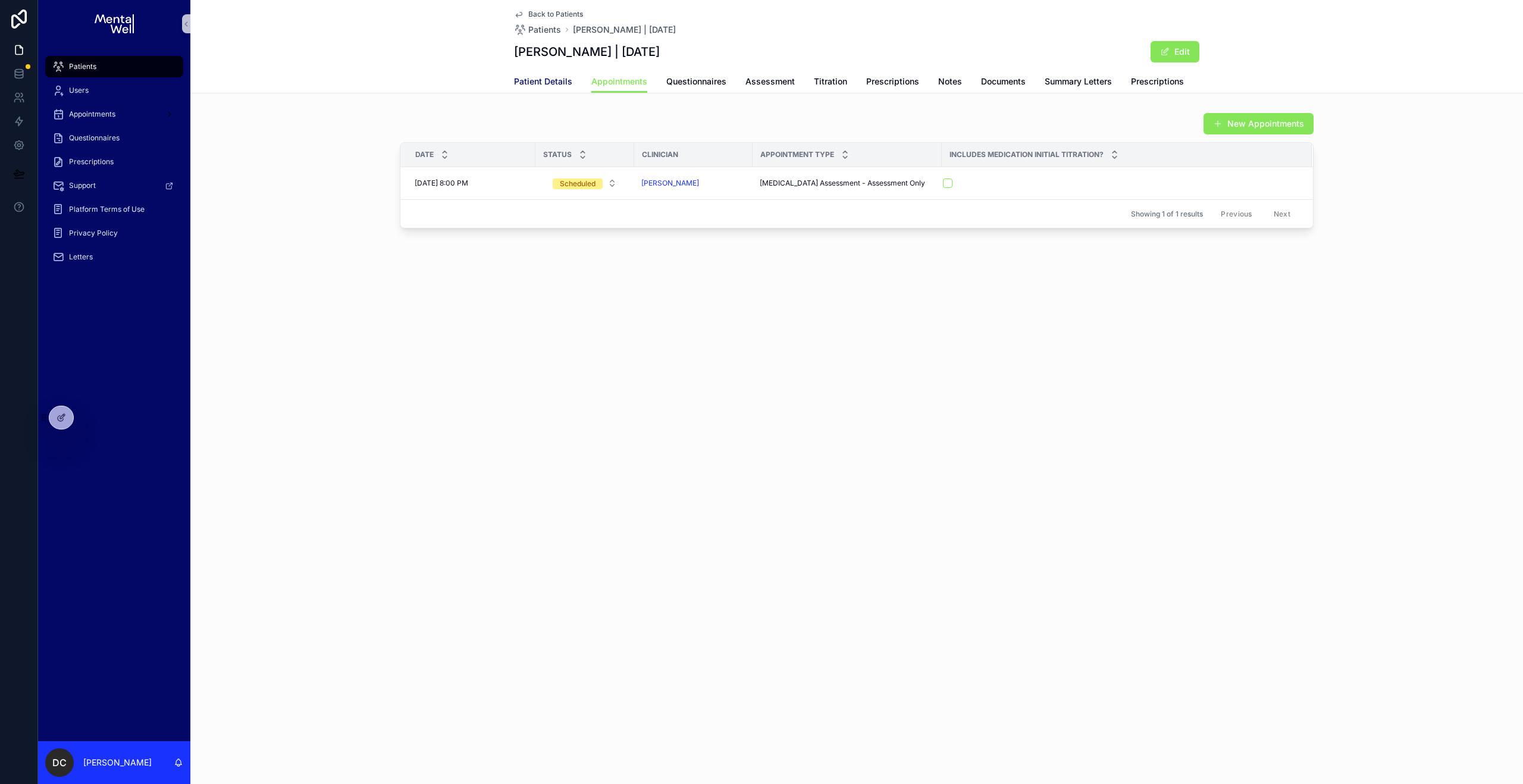
click at [559, 85] on span "Patient Details" at bounding box center [544, 81] width 59 height 12
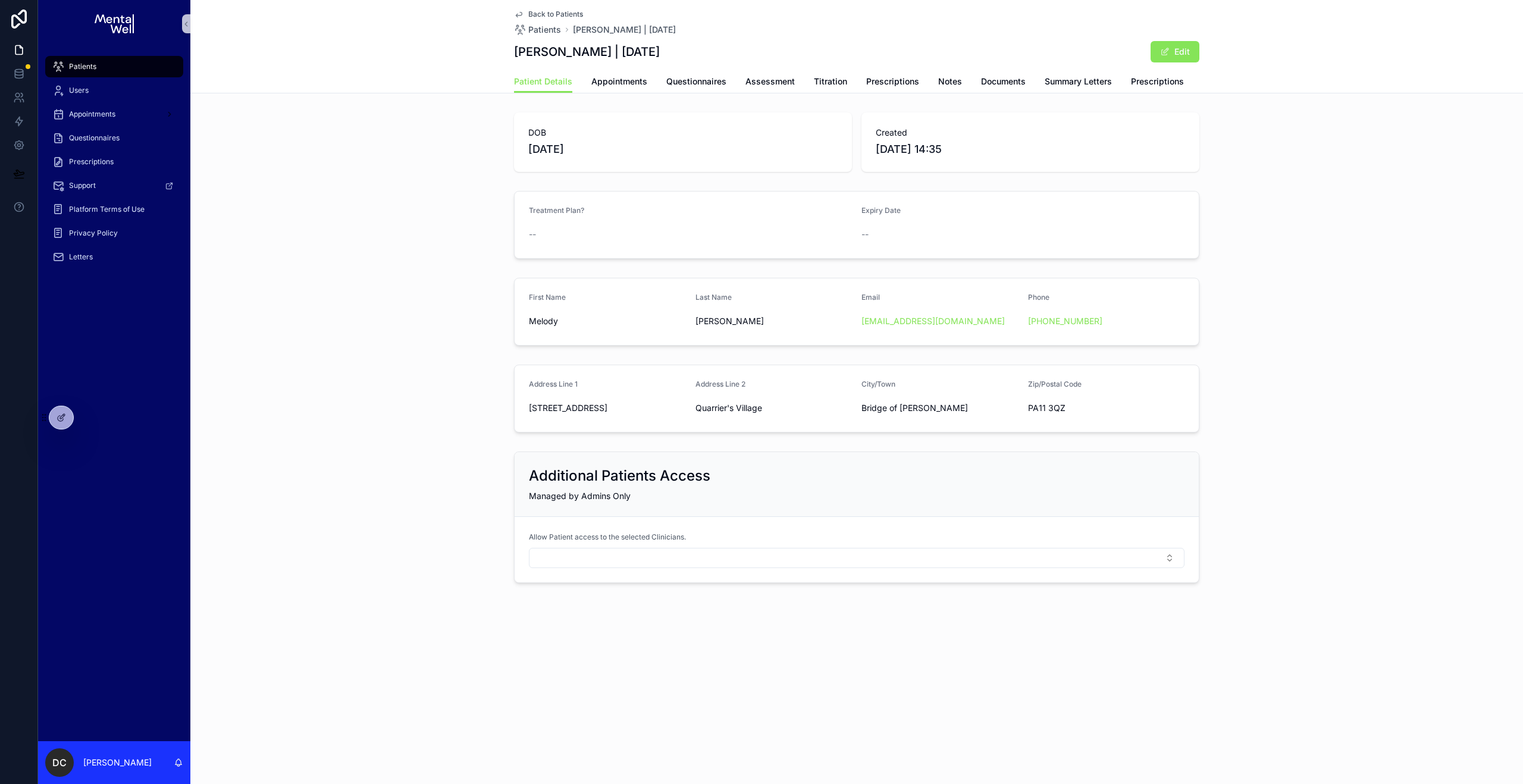
click at [131, 70] on div "Patients" at bounding box center [114, 66] width 123 height 19
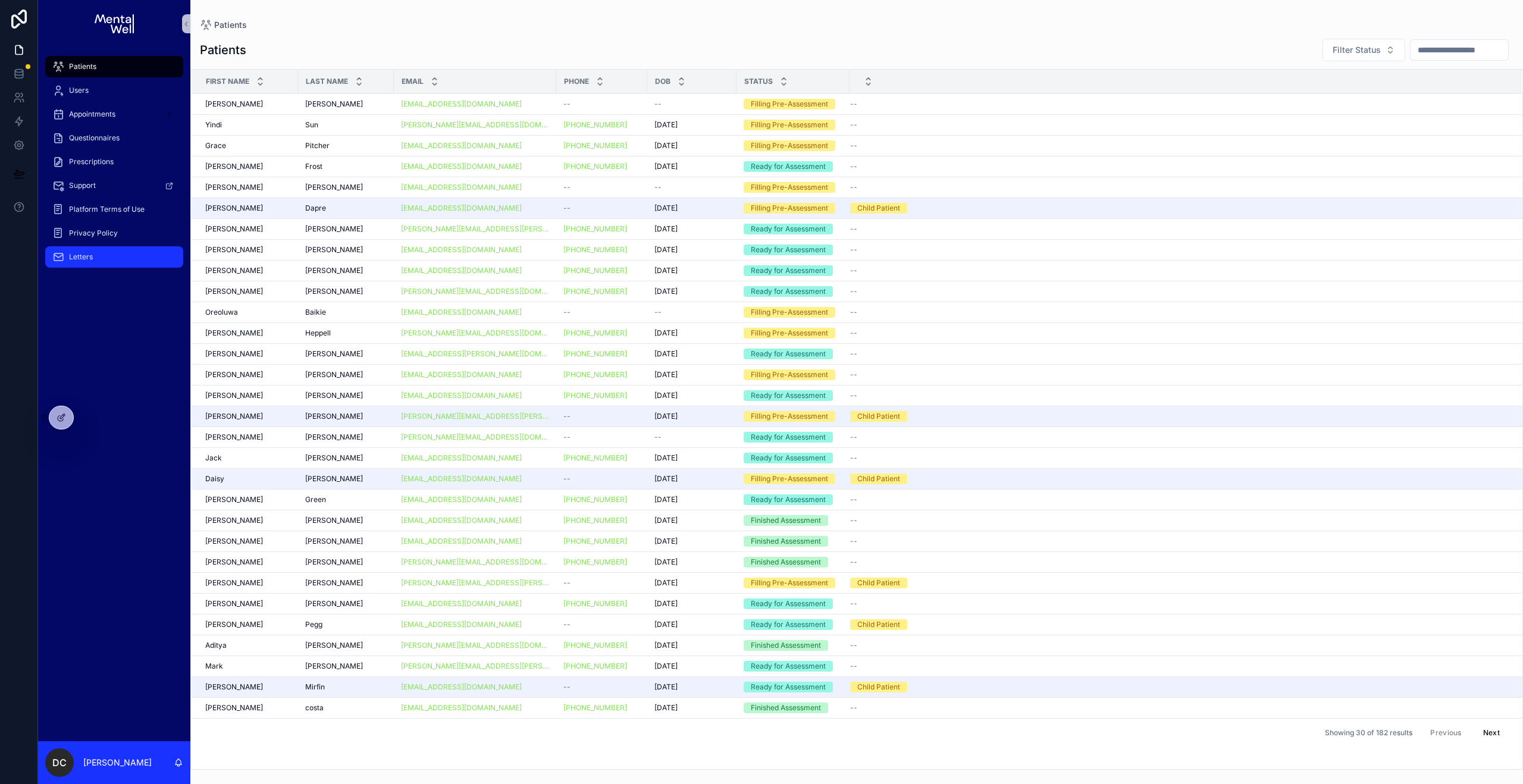
click at [95, 265] on div "Letters" at bounding box center [114, 257] width 123 height 19
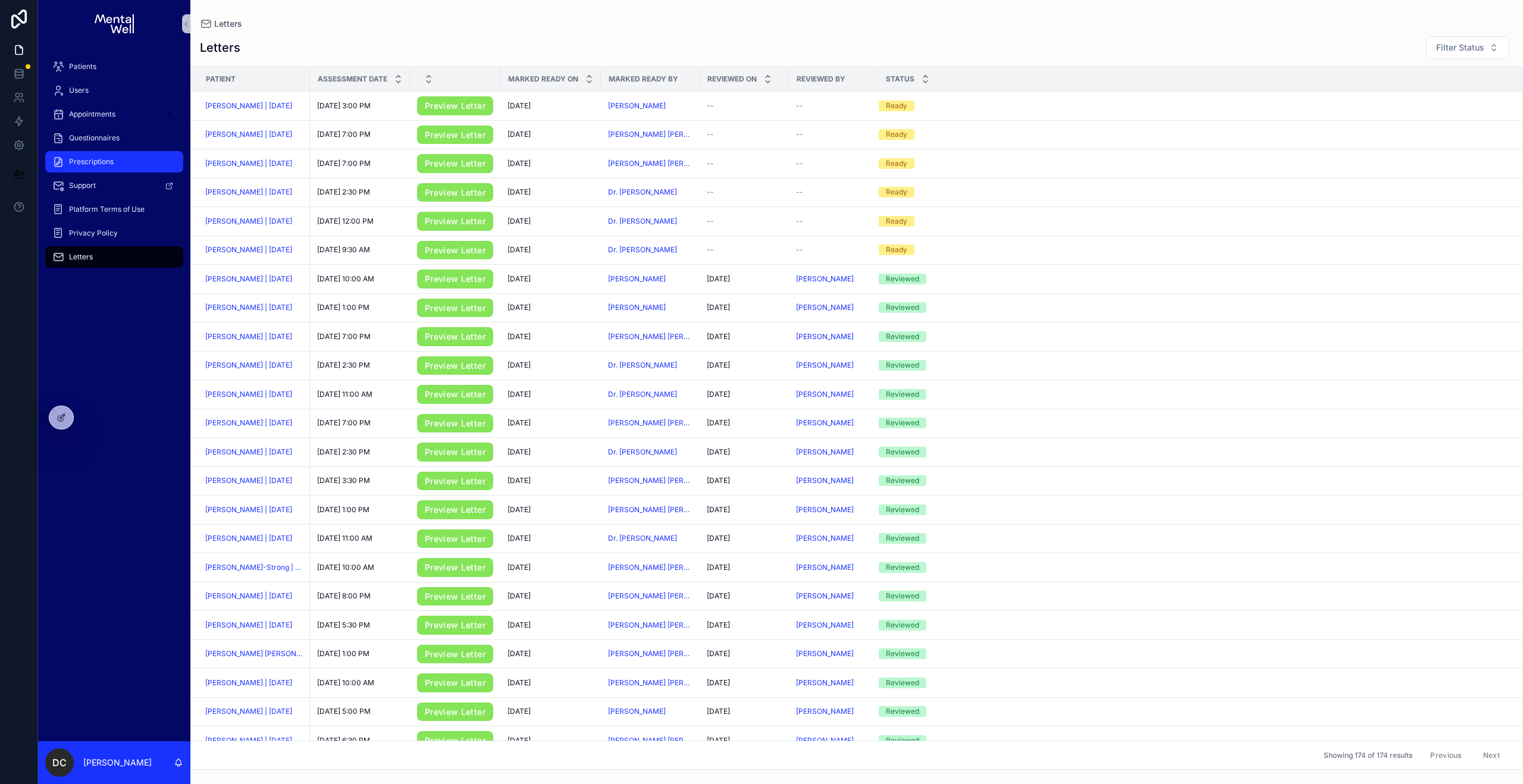
click at [121, 161] on div "Prescriptions" at bounding box center [114, 161] width 123 height 19
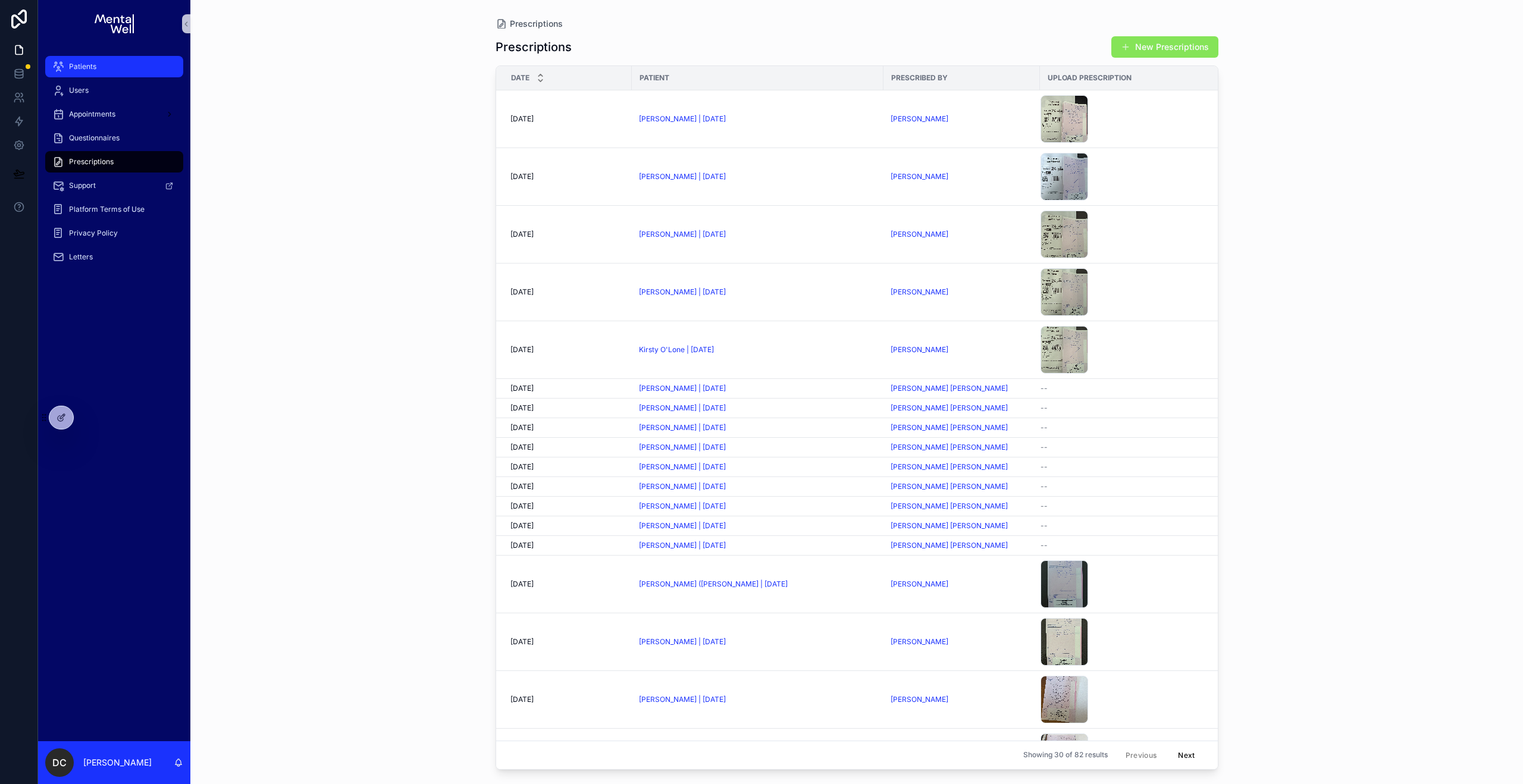
click at [70, 66] on span "Patients" at bounding box center [82, 66] width 28 height 9
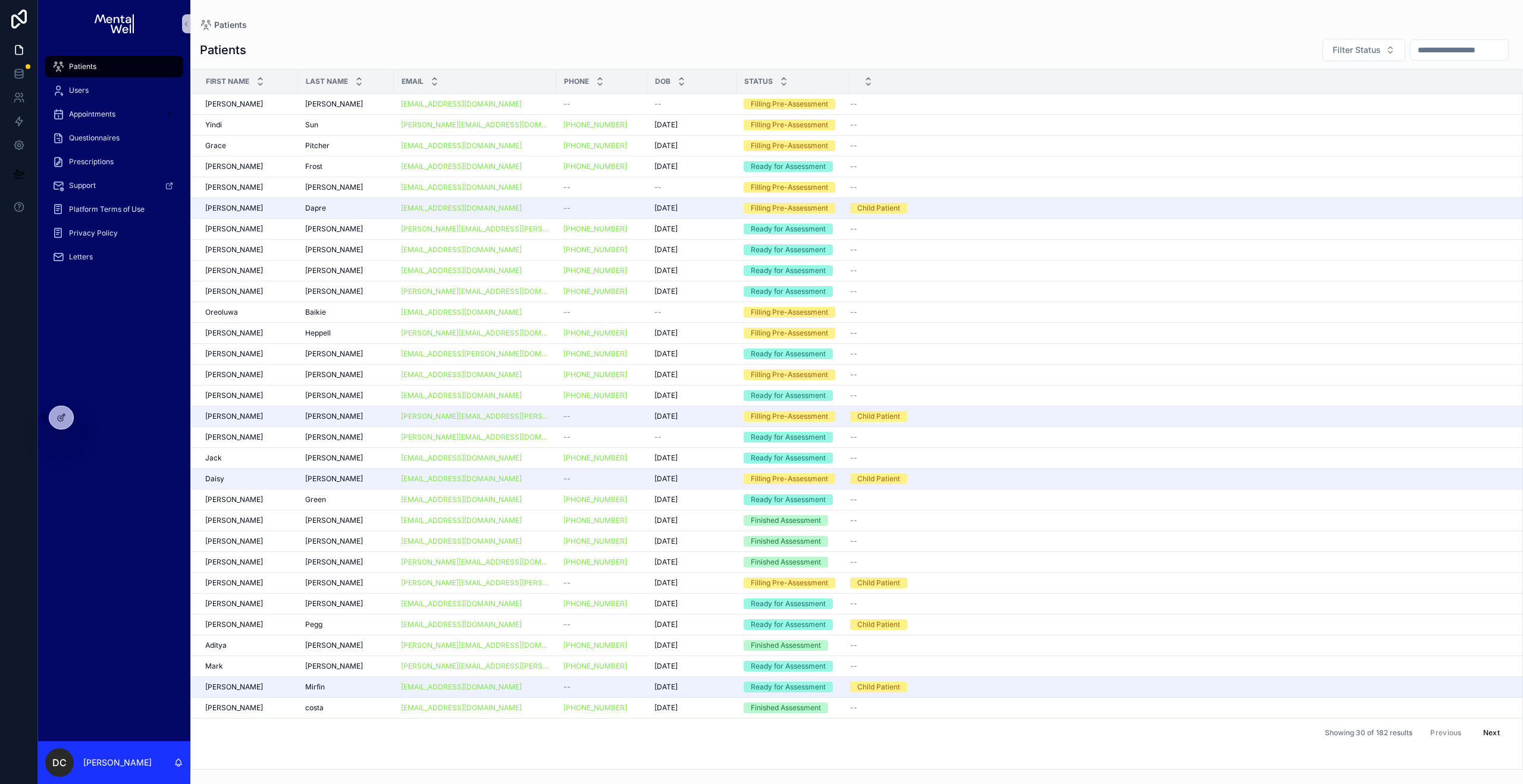
click at [1446, 50] on input "text" at bounding box center [1459, 50] width 97 height 17
type input "******"
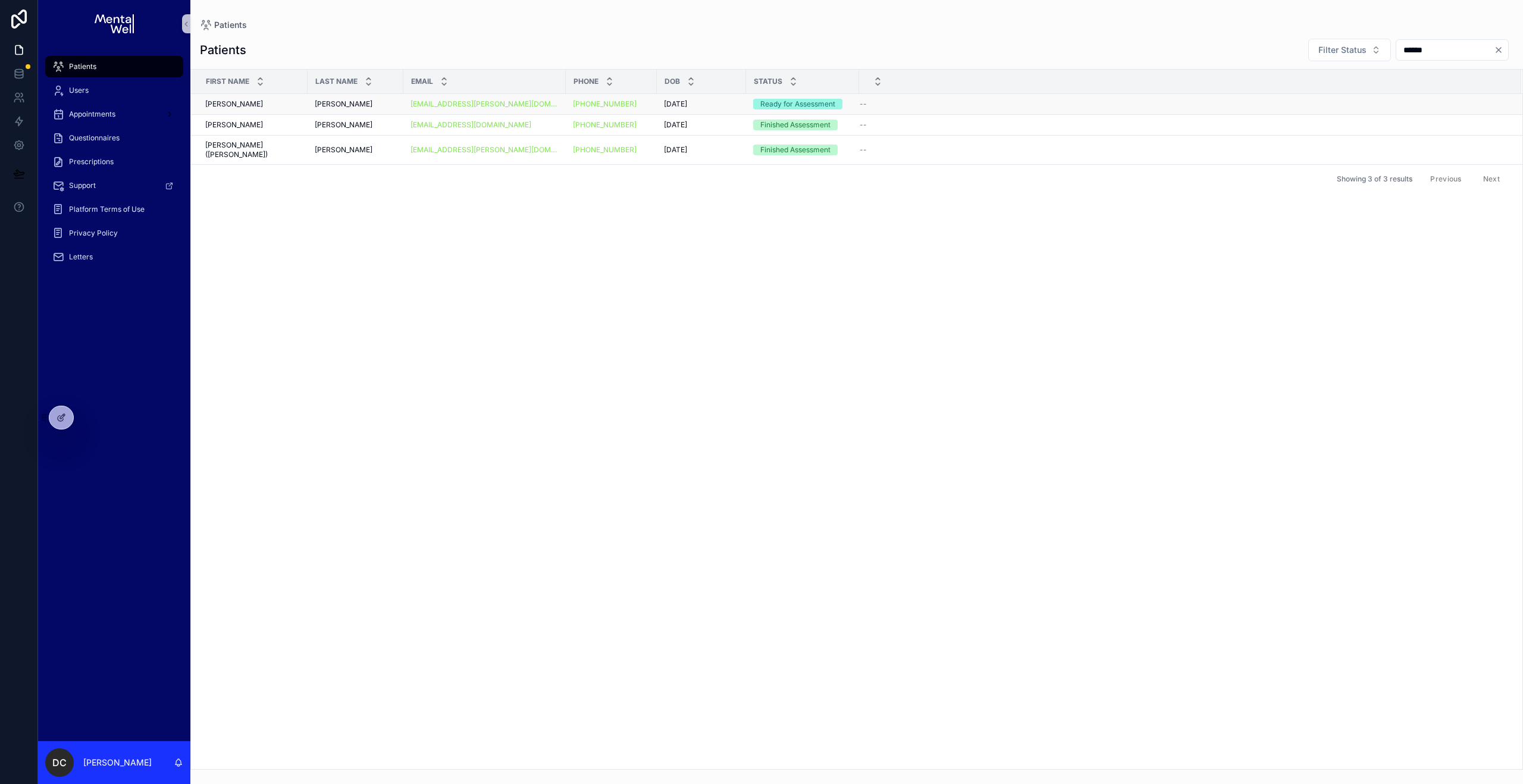
click at [330, 103] on div "[PERSON_NAME] [PERSON_NAME]" at bounding box center [355, 104] width 81 height 9
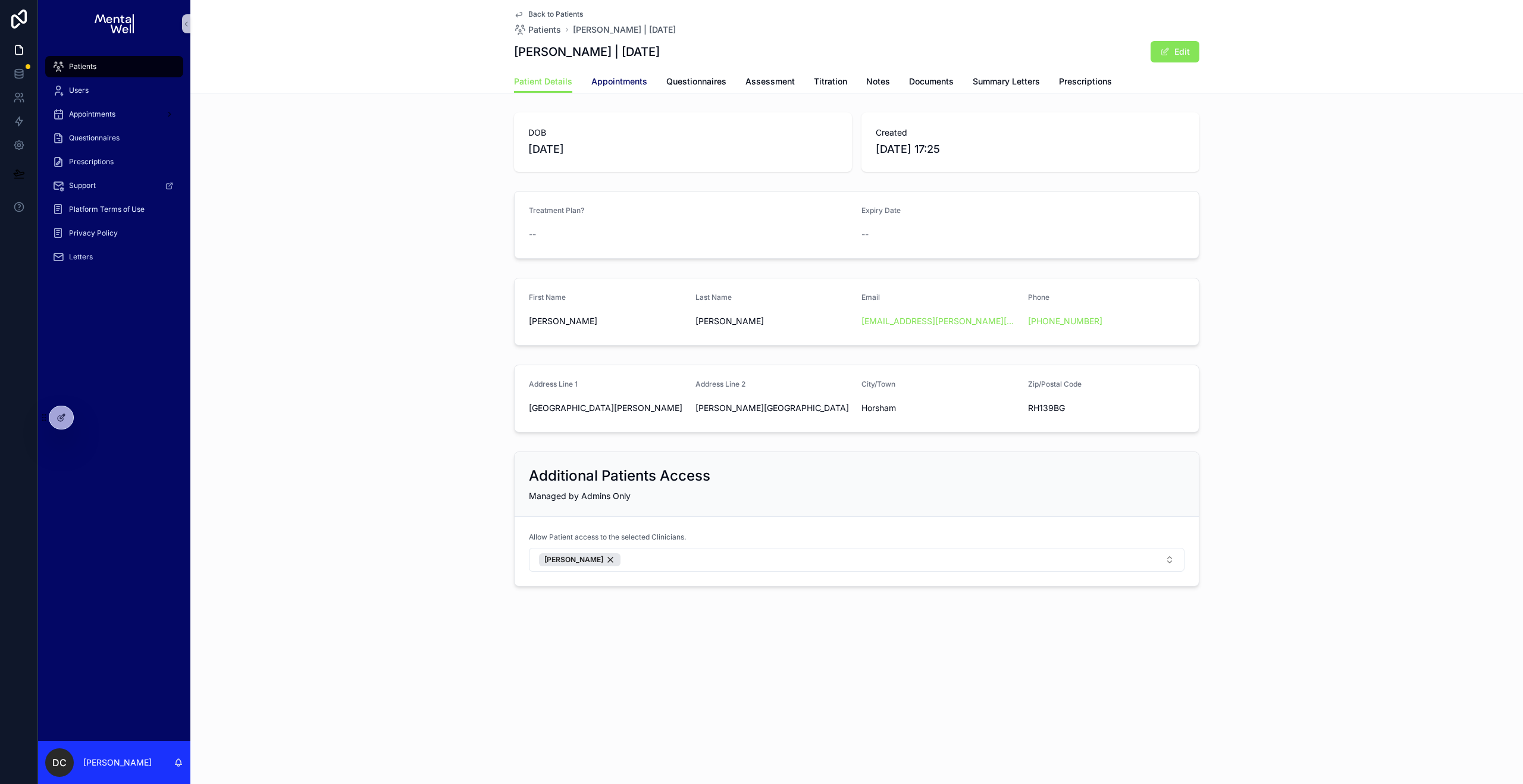
click at [638, 82] on span "Appointments" at bounding box center [619, 81] width 56 height 12
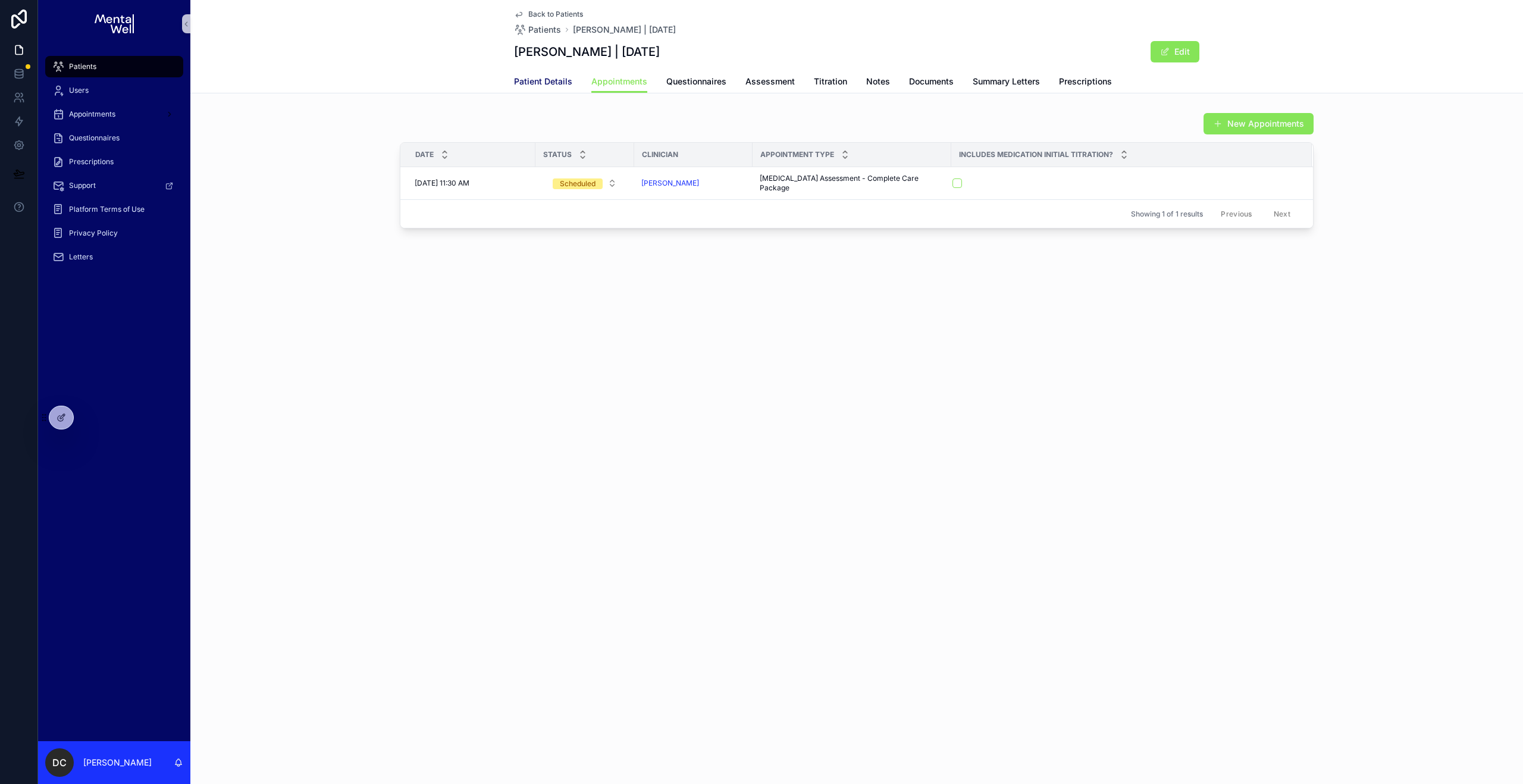
click at [551, 85] on span "Patient Details" at bounding box center [544, 81] width 59 height 12
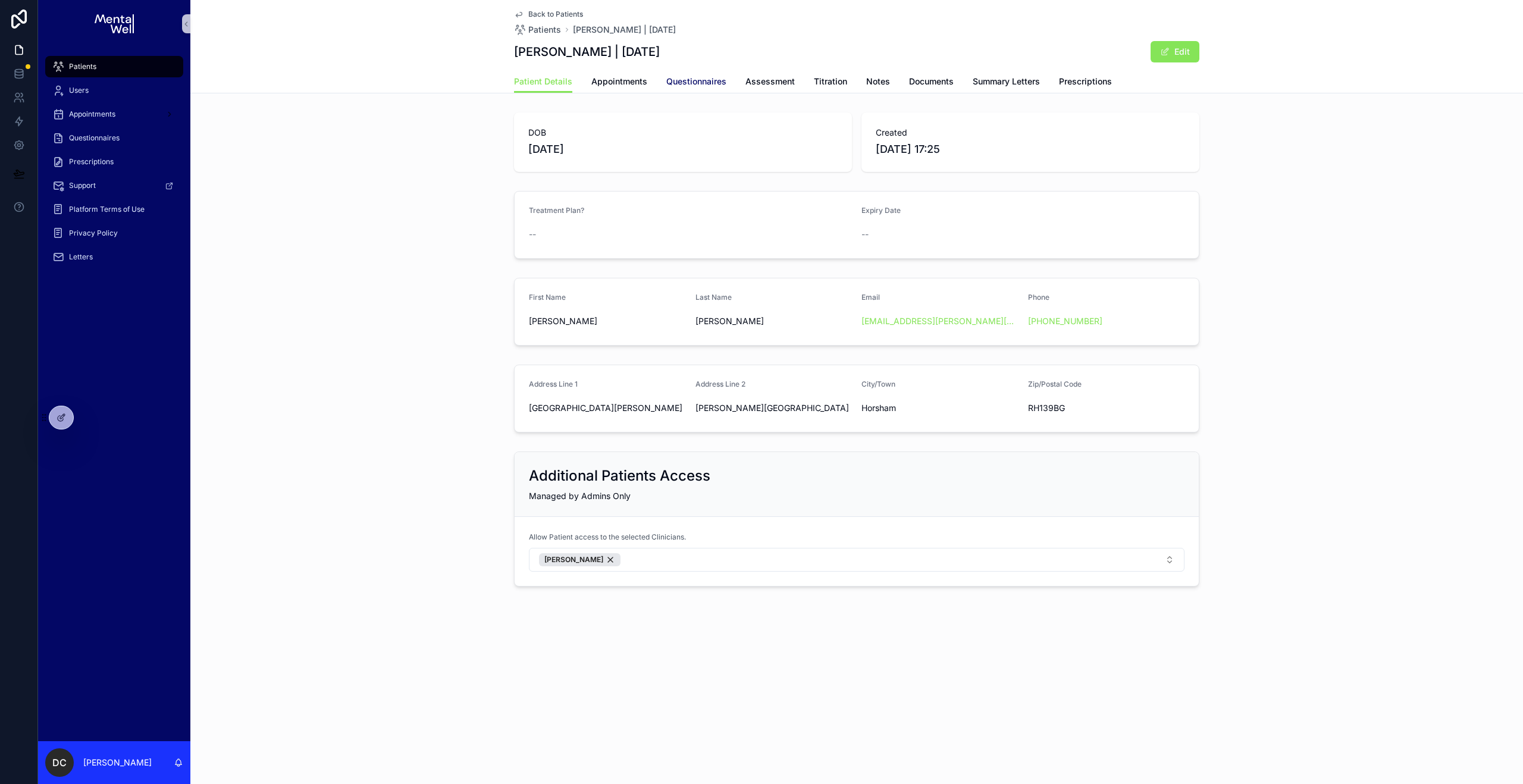
click at [691, 85] on span "Questionnaires" at bounding box center [696, 81] width 60 height 12
